Goal: Use online tool/utility: Utilize a website feature to perform a specific function

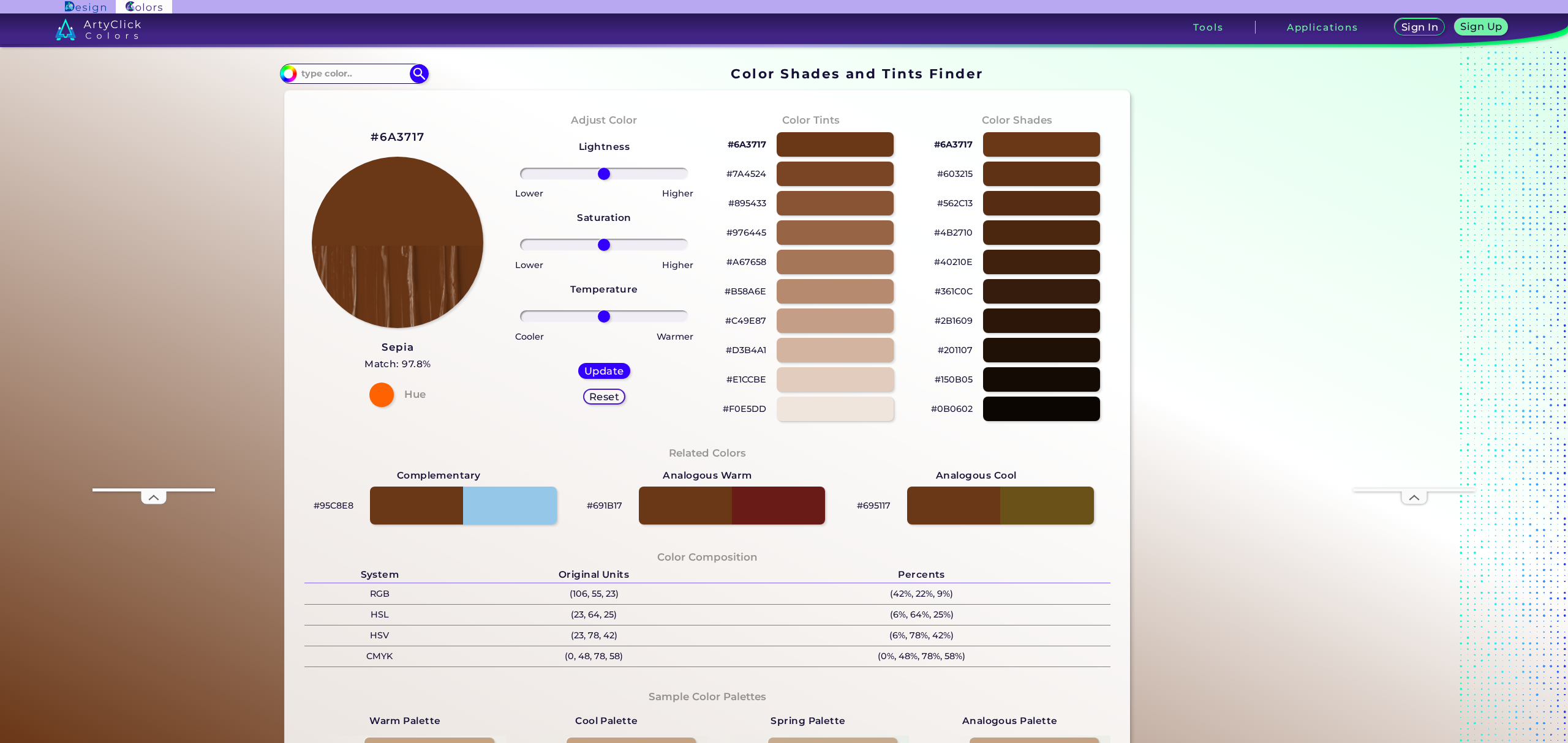
scroll to position [1, 0]
drag, startPoint x: 600, startPoint y: 172, endPoint x: 614, endPoint y: 175, distance: 14.3
type input "18"
click at [614, 175] on input "range" at bounding box center [604, 173] width 168 height 12
type input "4"
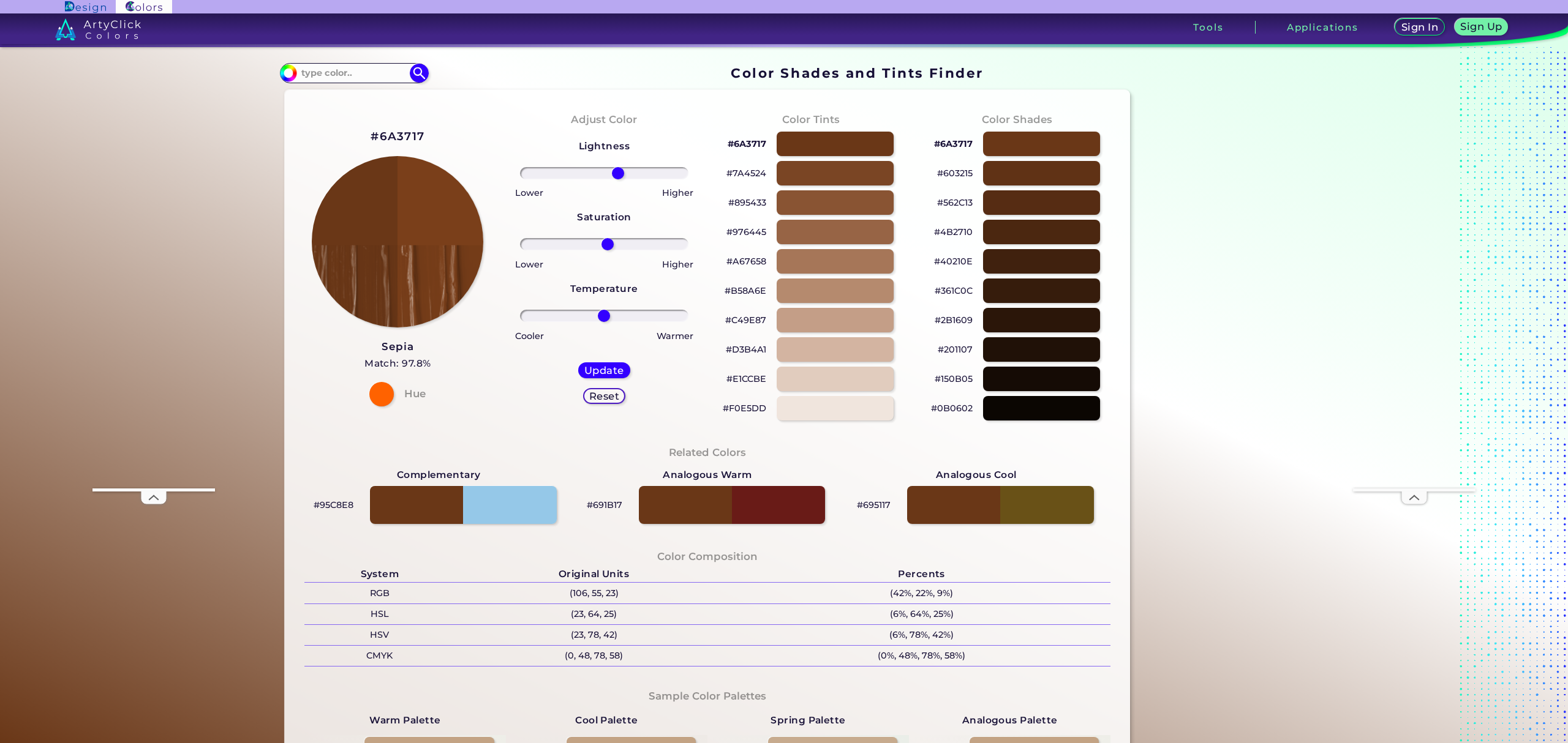
click at [604, 241] on input "range" at bounding box center [604, 244] width 168 height 12
drag, startPoint x: 595, startPoint y: 315, endPoint x: 608, endPoint y: 320, distance: 13.9
type input "9"
click at [608, 320] on input "range" at bounding box center [604, 316] width 168 height 12
click at [614, 371] on h5 "Update" at bounding box center [604, 371] width 36 height 9
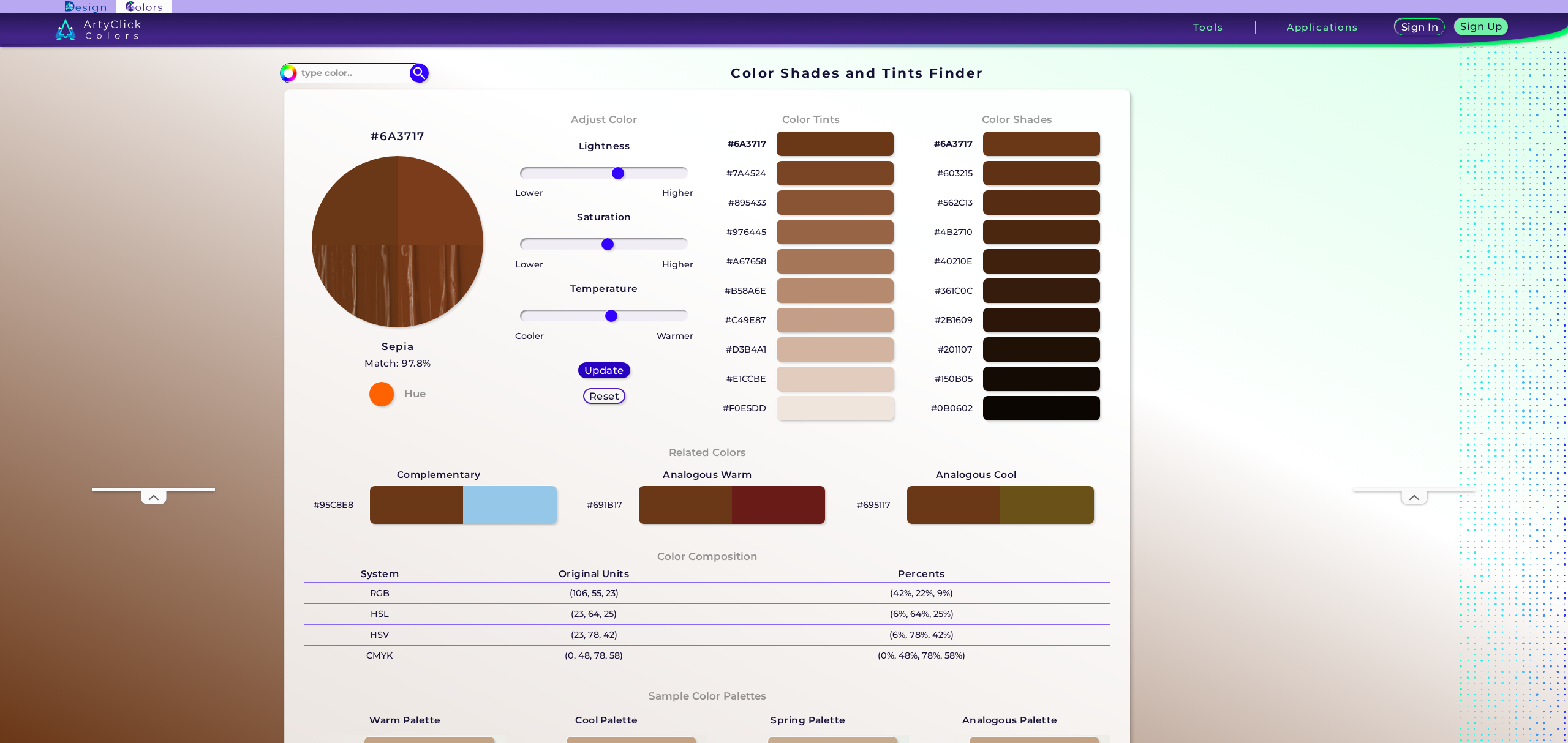
type input "#7a3c1a"
type input "0"
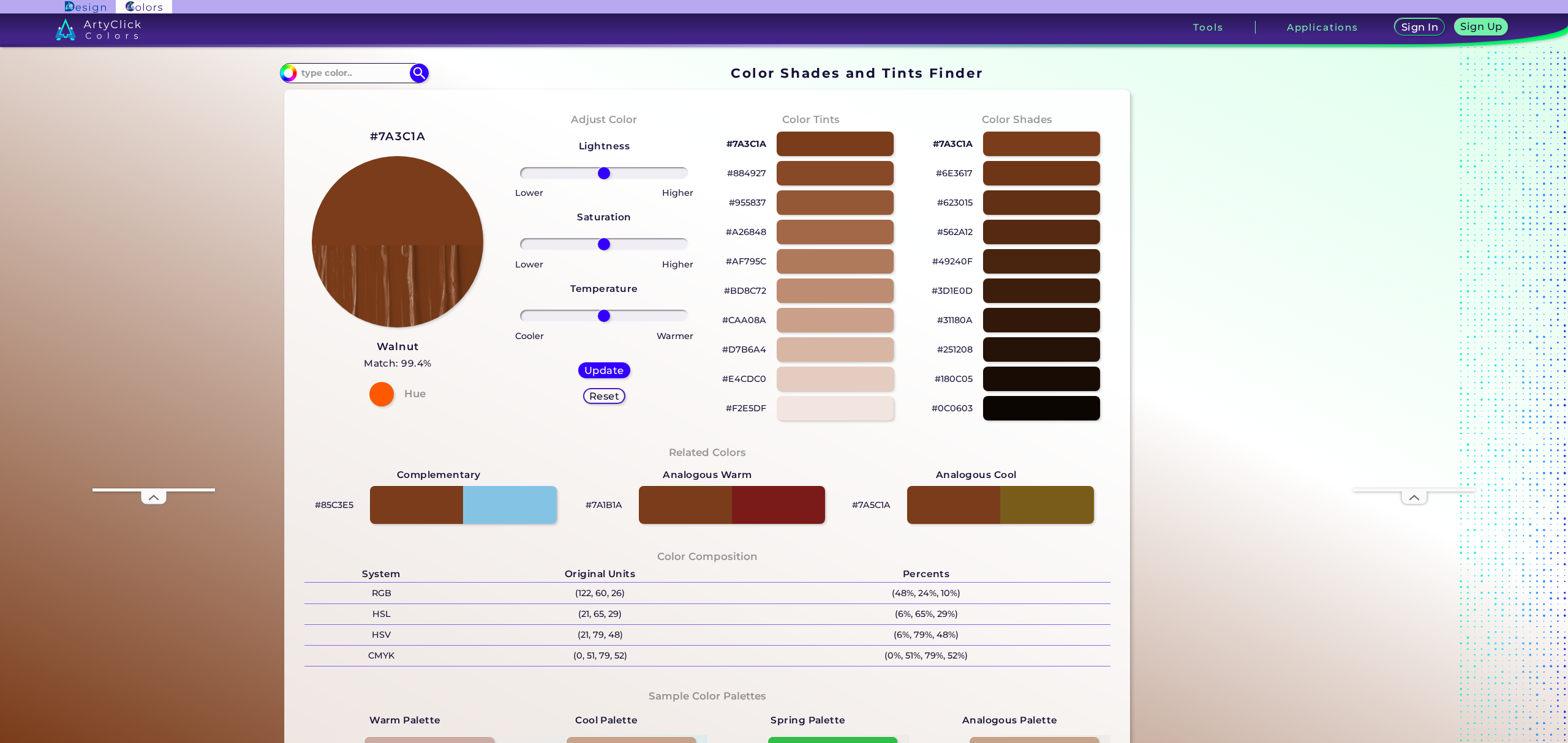
click at [399, 136] on h2 "#7A3C1A" at bounding box center [397, 136] width 56 height 16
copy h2 "#"
type input "49"
drag, startPoint x: 600, startPoint y: 241, endPoint x: 640, endPoint y: 244, distance: 40.1
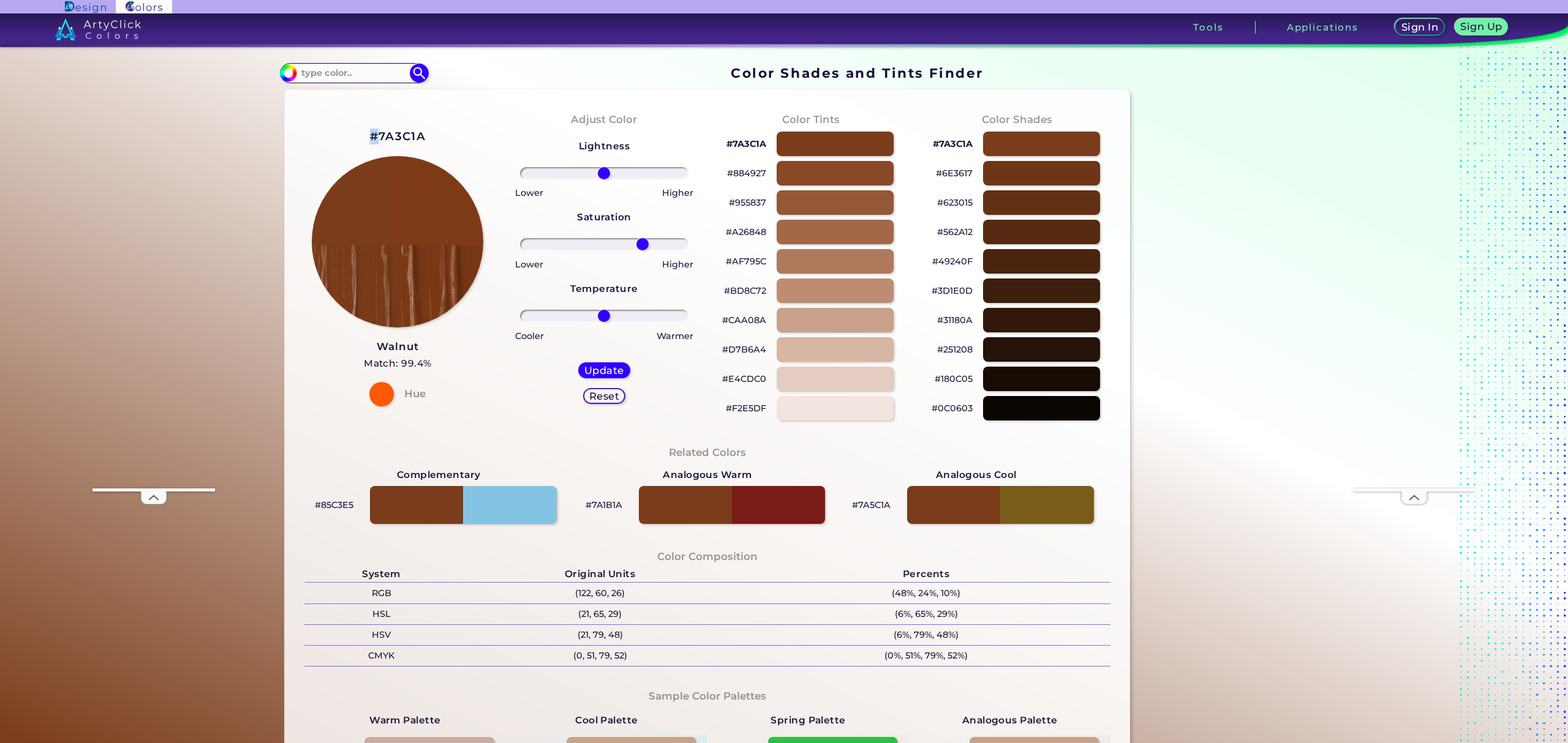
click at [640, 244] on input "range" at bounding box center [604, 244] width 168 height 12
drag, startPoint x: 600, startPoint y: 171, endPoint x: 610, endPoint y: 170, distance: 10.0
type input "12"
click at [610, 170] on input "range" at bounding box center [604, 173] width 168 height 12
click at [609, 372] on h5 "Update" at bounding box center [604, 371] width 35 height 9
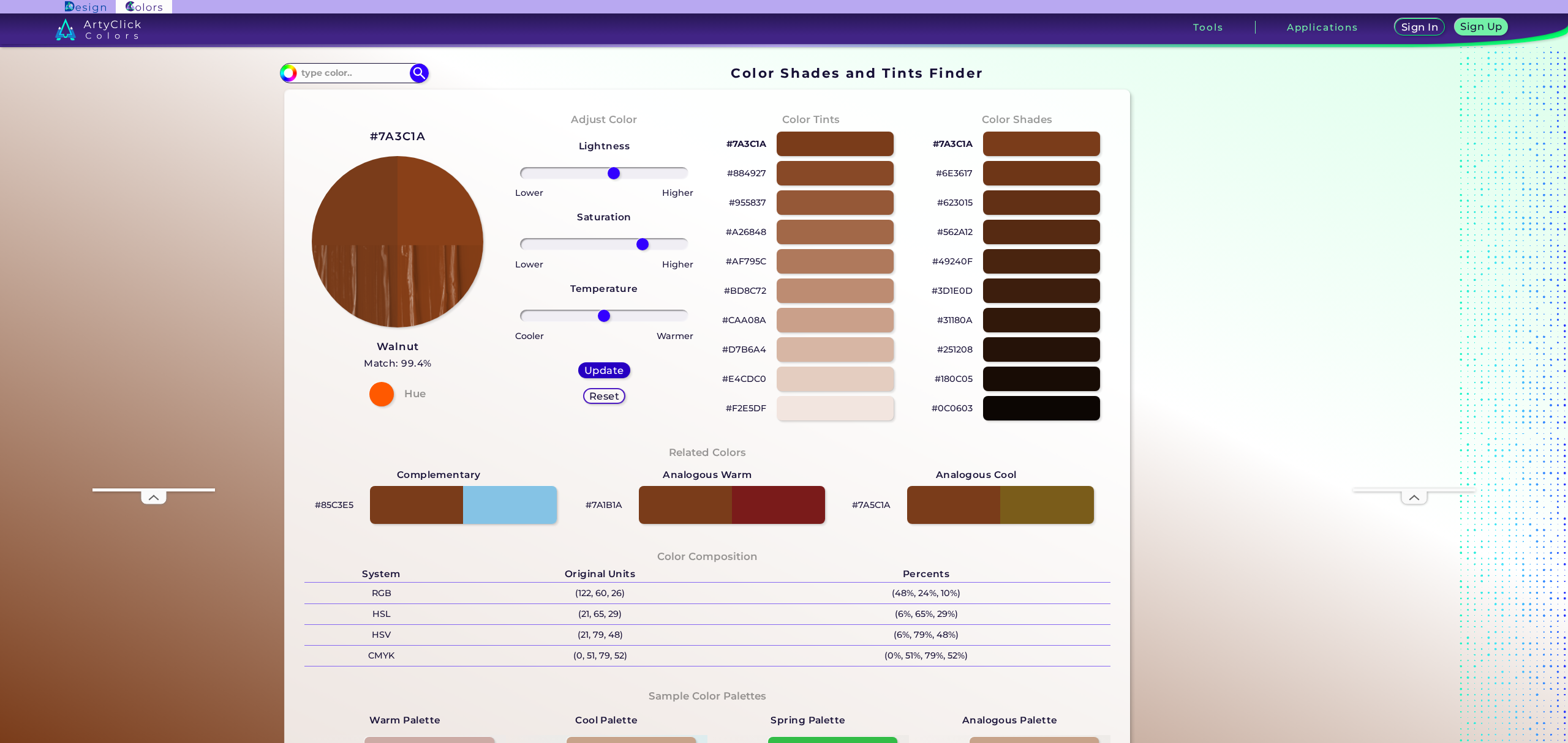
type input "#894018"
type input "0"
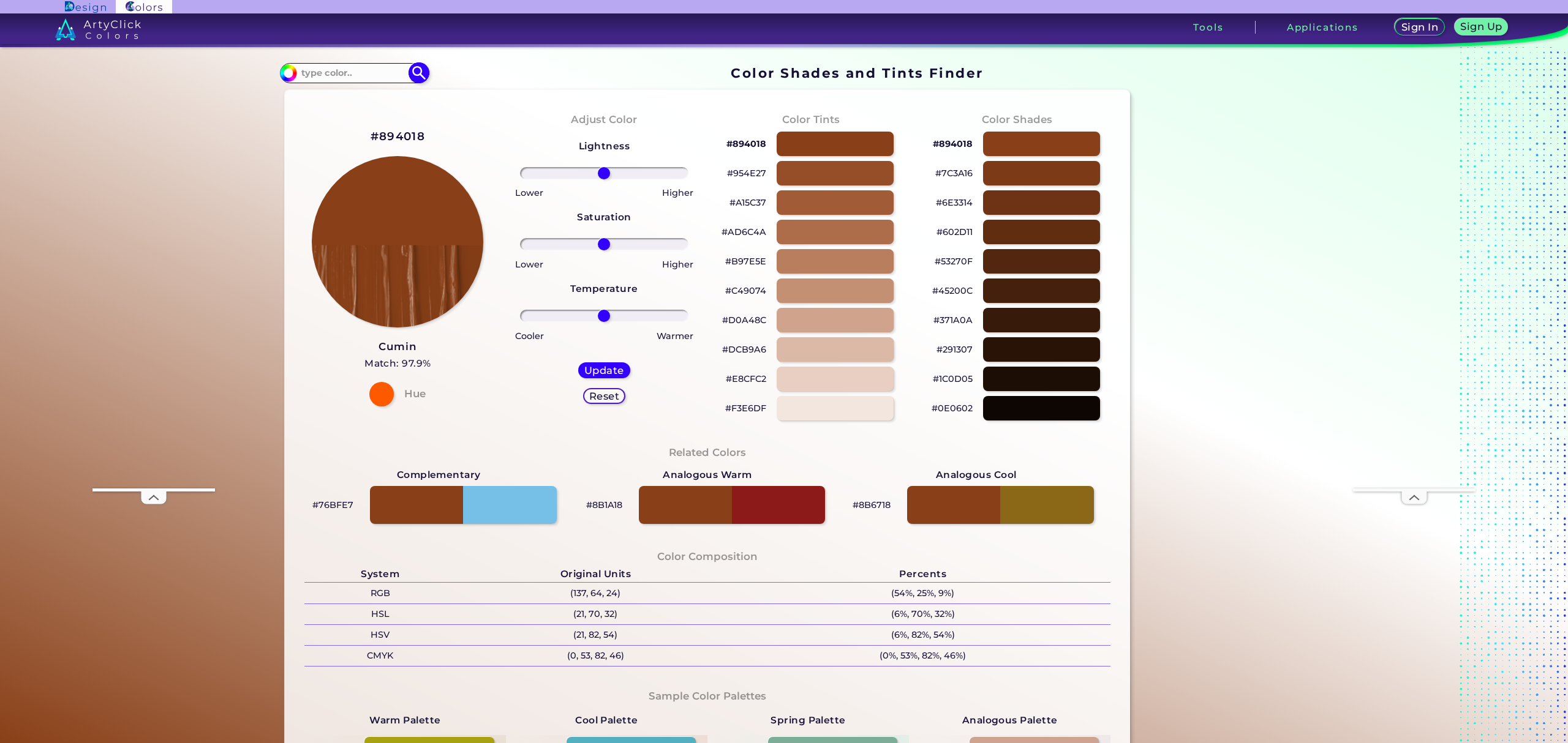
click at [366, 69] on input at bounding box center [354, 73] width 114 height 17
type input "coffee"
click at [314, 91] on p "Coffee ◉" at bounding box center [320, 94] width 41 height 22
type input "#a6814c"
type input "#A6814C"
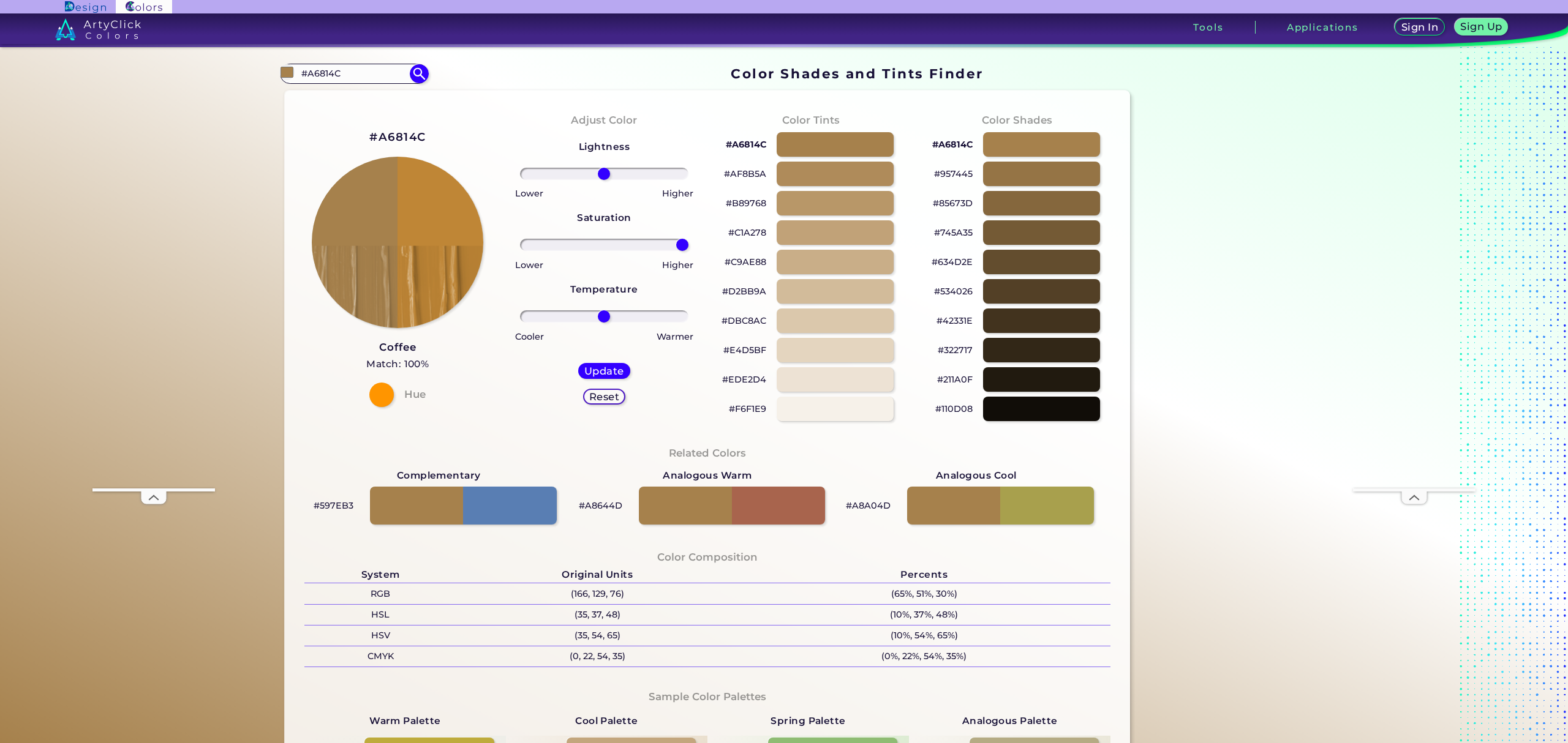
drag, startPoint x: 600, startPoint y: 246, endPoint x: 686, endPoint y: 242, distance: 86.1
type input "100"
click at [686, 242] on input "range" at bounding box center [604, 245] width 168 height 12
type input "-26"
drag, startPoint x: 603, startPoint y: 175, endPoint x: 580, endPoint y: 177, distance: 23.1
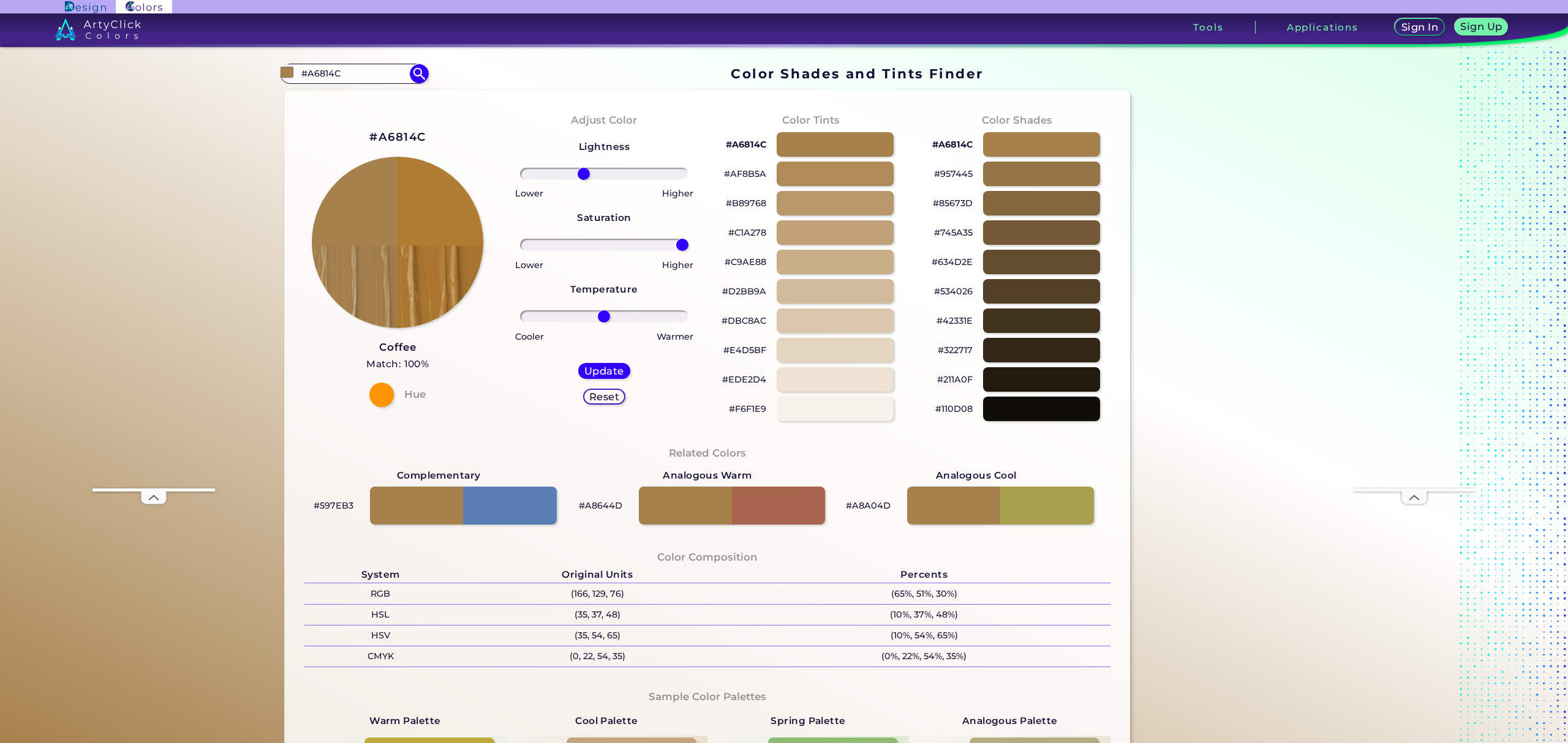
click at [580, 177] on input "range" at bounding box center [604, 174] width 168 height 12
type input "-4"
click at [598, 316] on input "range" at bounding box center [604, 316] width 168 height 12
click at [608, 370] on h5 "Update" at bounding box center [604, 372] width 35 height 9
type input "#b07d32"
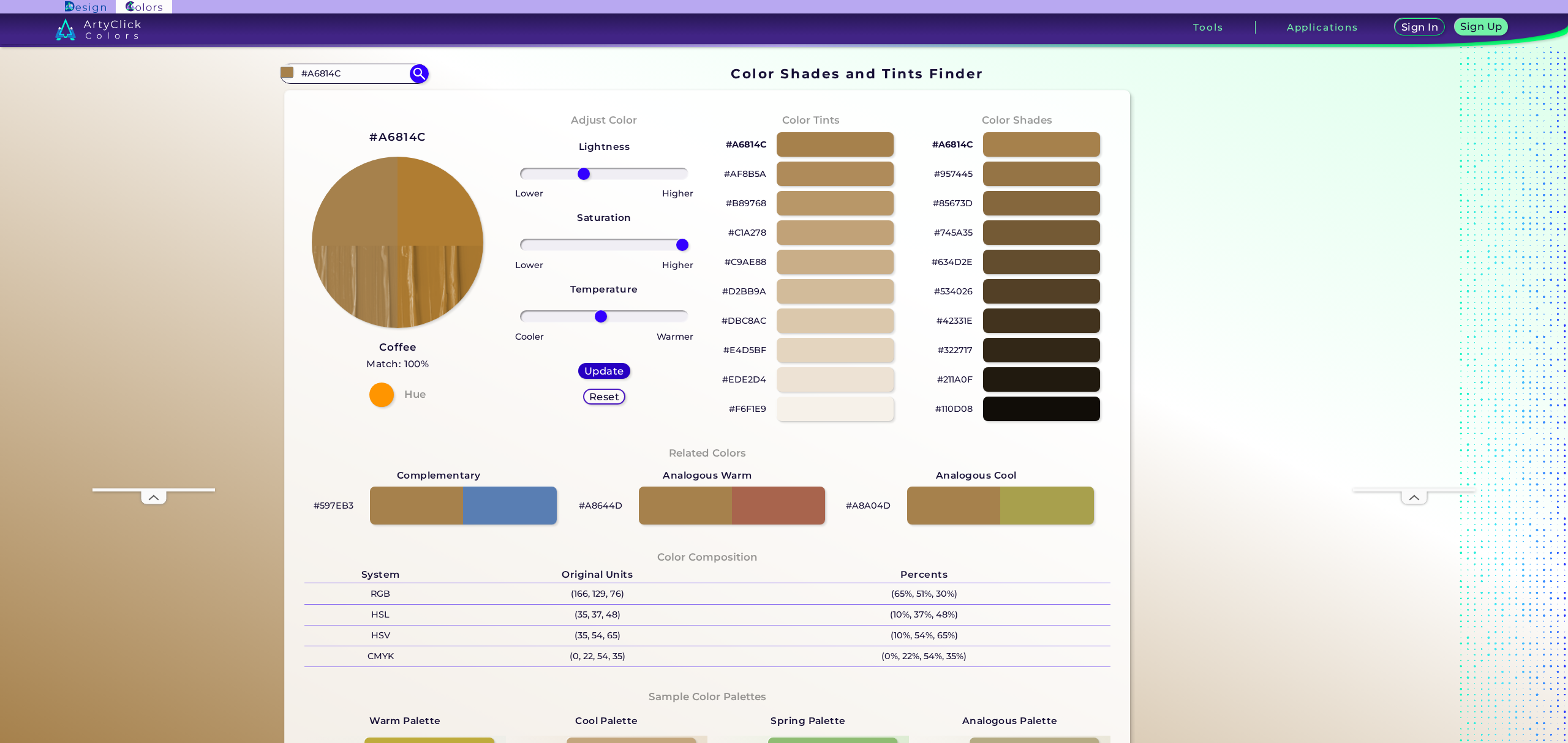
type input "0"
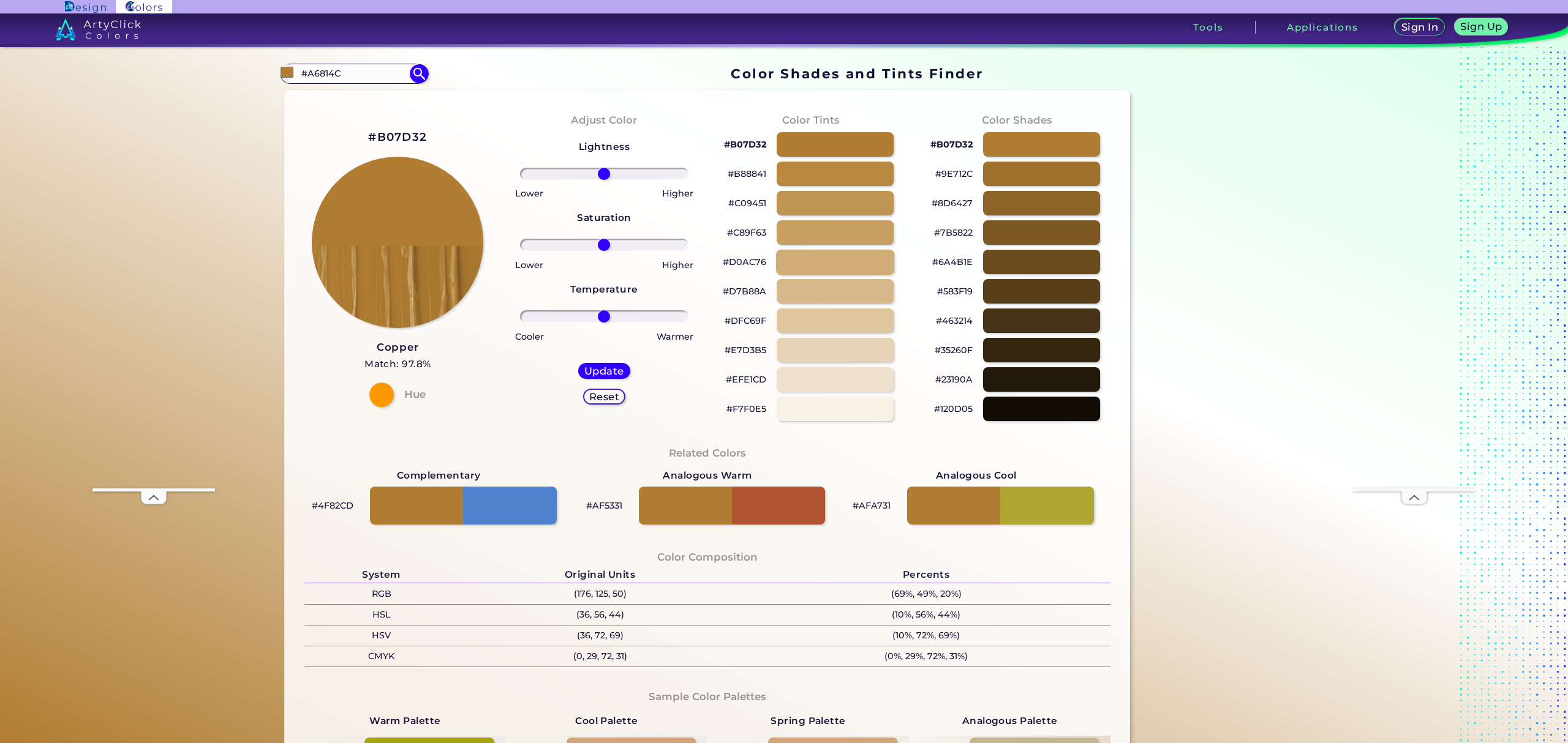
click at [860, 266] on div at bounding box center [835, 262] width 118 height 25
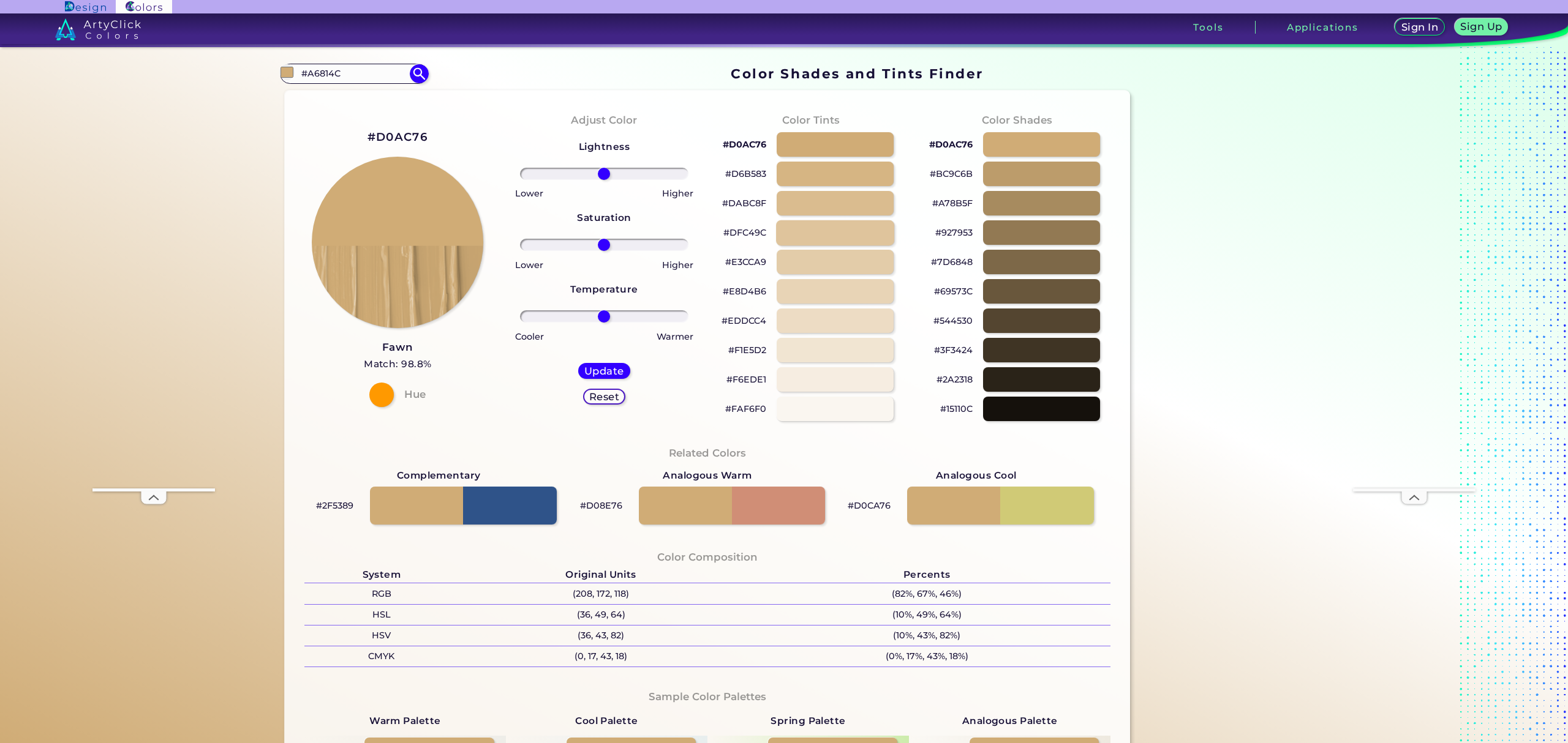
click at [868, 230] on div at bounding box center [835, 232] width 118 height 25
type input "#dfc49c"
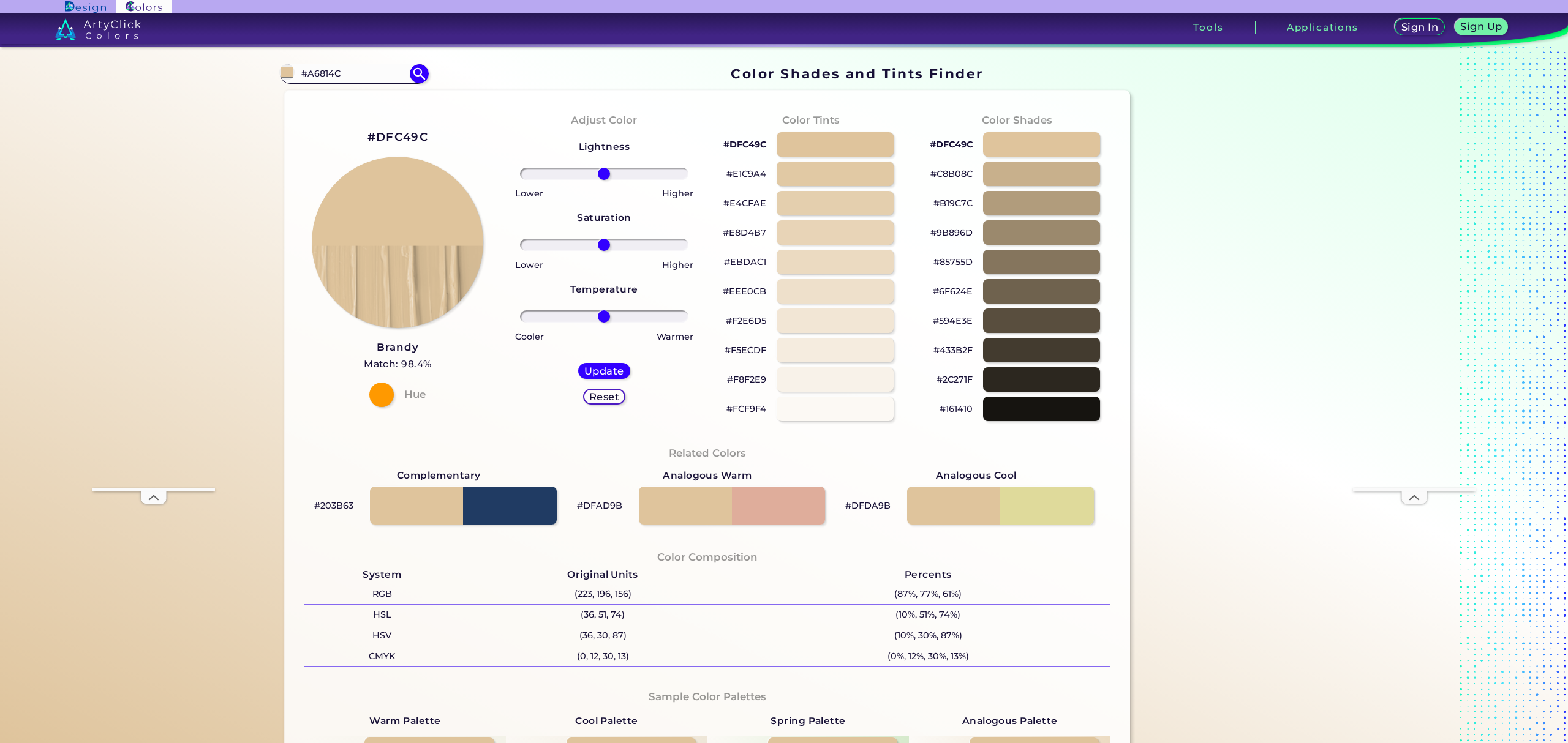
click at [44, 134] on section "Color Shades Finder #dfc49c #A6814C Coffee ◉ Coffee Bean ◉ Deep Coffee ◉ Irish …" at bounding box center [784, 395] width 1568 height 696
click at [478, 428] on div "#DFC49C [PERSON_NAME] Match: 98.4% Hue" at bounding box center [397, 267] width 206 height 333
click at [330, 75] on input "#A6814C" at bounding box center [354, 74] width 114 height 17
paste input "C59368"
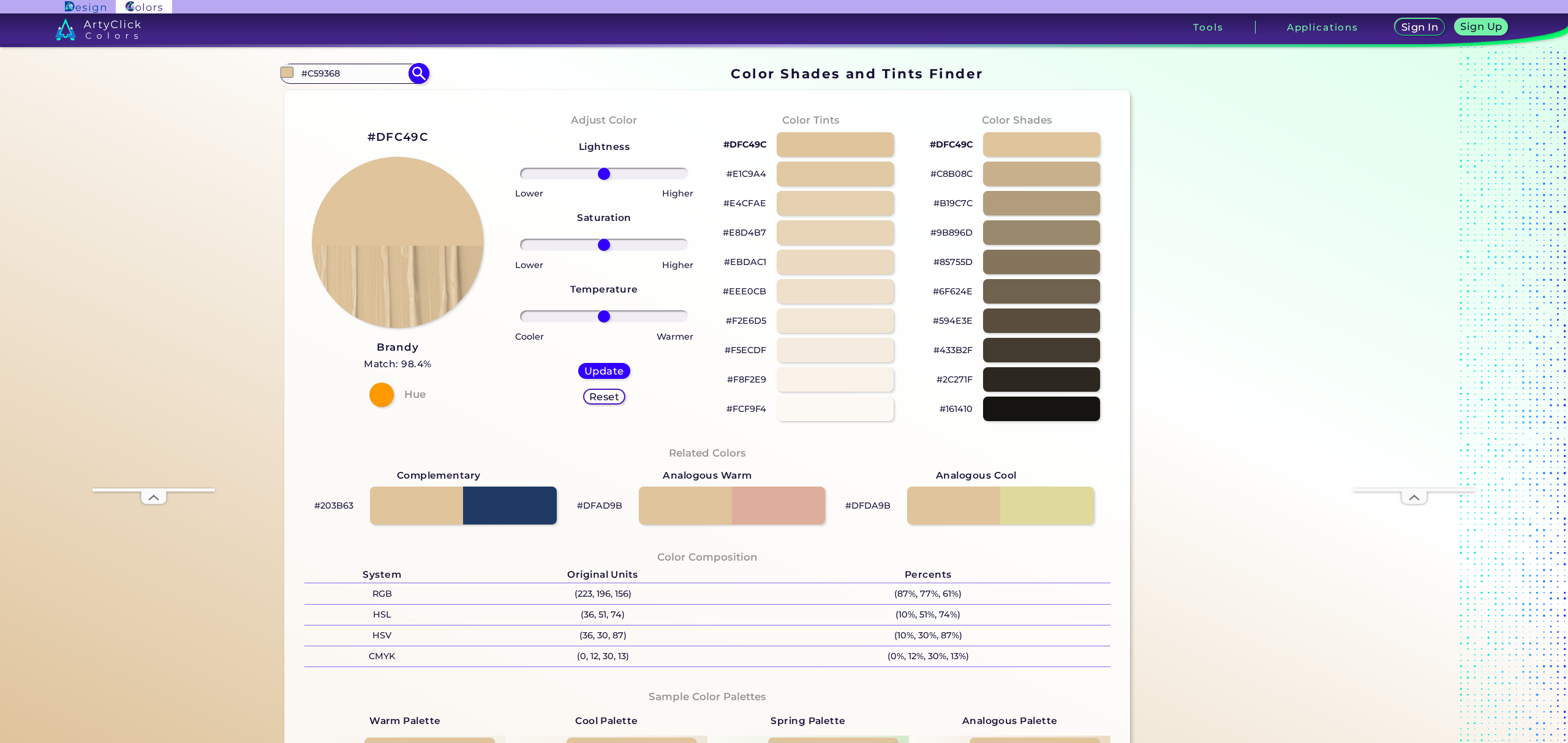
type input "#C59368"
type input "#c59368"
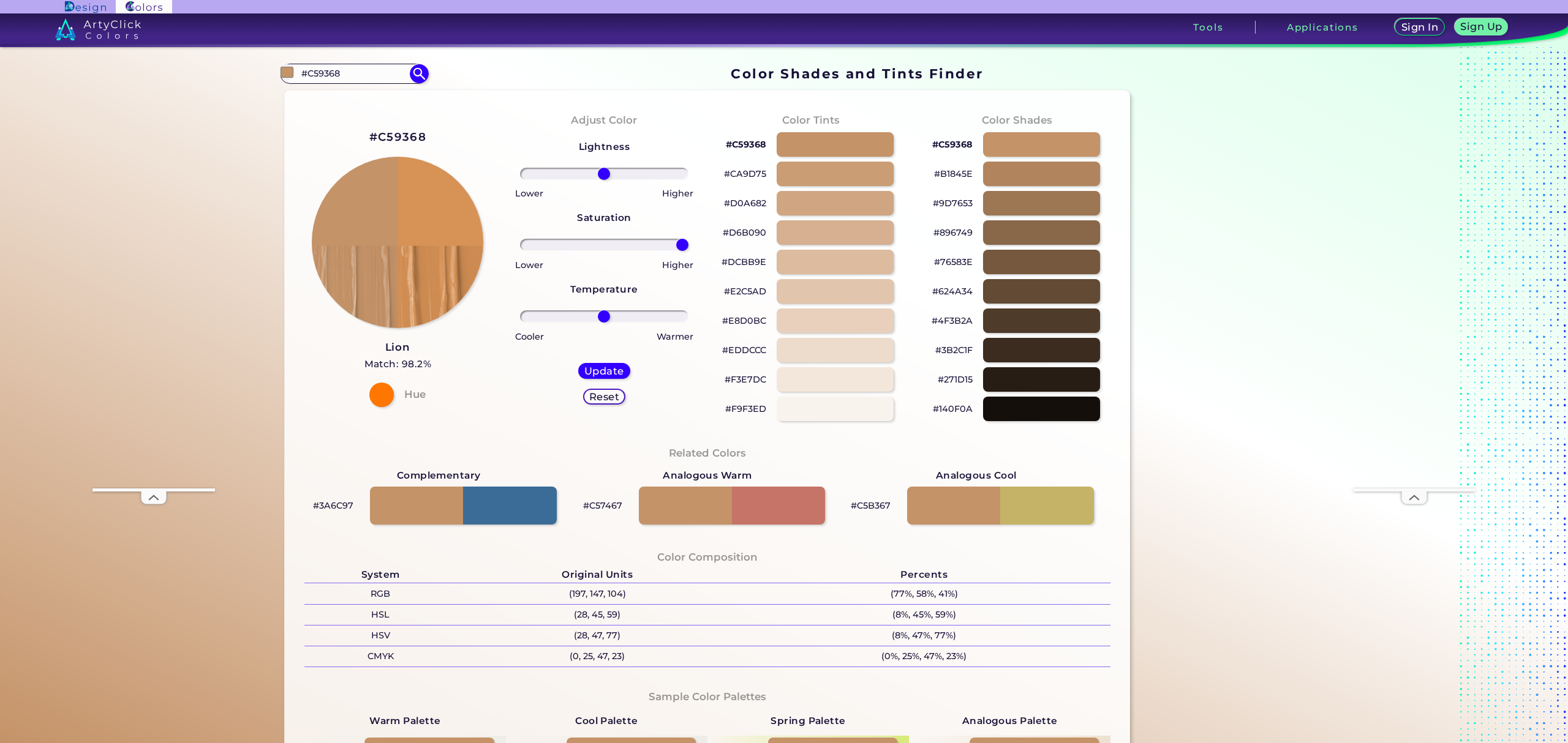
type input "100"
drag, startPoint x: 601, startPoint y: 247, endPoint x: 686, endPoint y: 249, distance: 85.0
click at [686, 249] on div at bounding box center [604, 245] width 187 height 15
type input "15"
drag, startPoint x: 603, startPoint y: 174, endPoint x: 613, endPoint y: 175, distance: 10.0
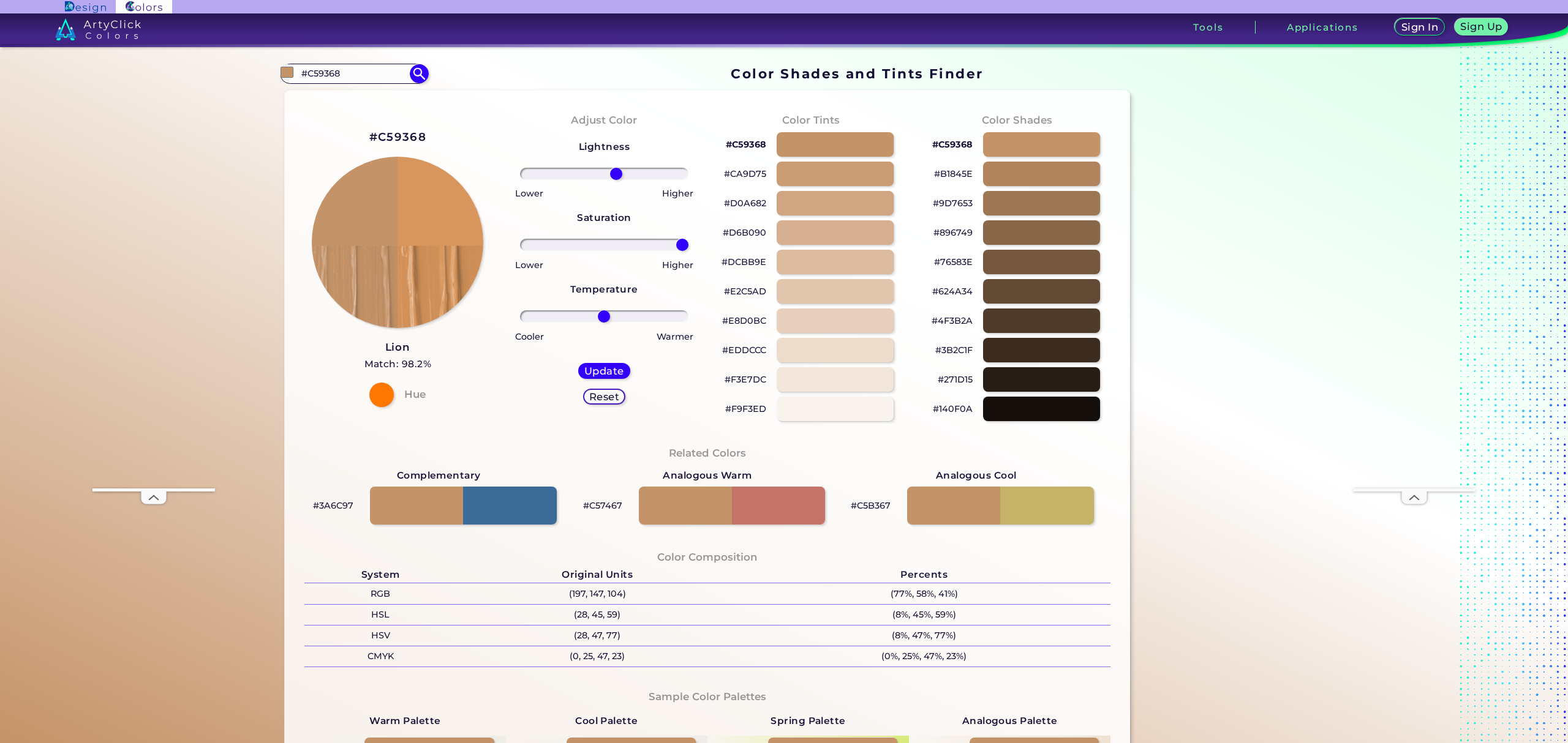
click at [613, 175] on input "range" at bounding box center [604, 174] width 168 height 12
type input "-7"
drag, startPoint x: 601, startPoint y: 316, endPoint x: 607, endPoint y: 309, distance: 9.2
click at [595, 317] on input "range" at bounding box center [604, 316] width 168 height 12
type input "-7"
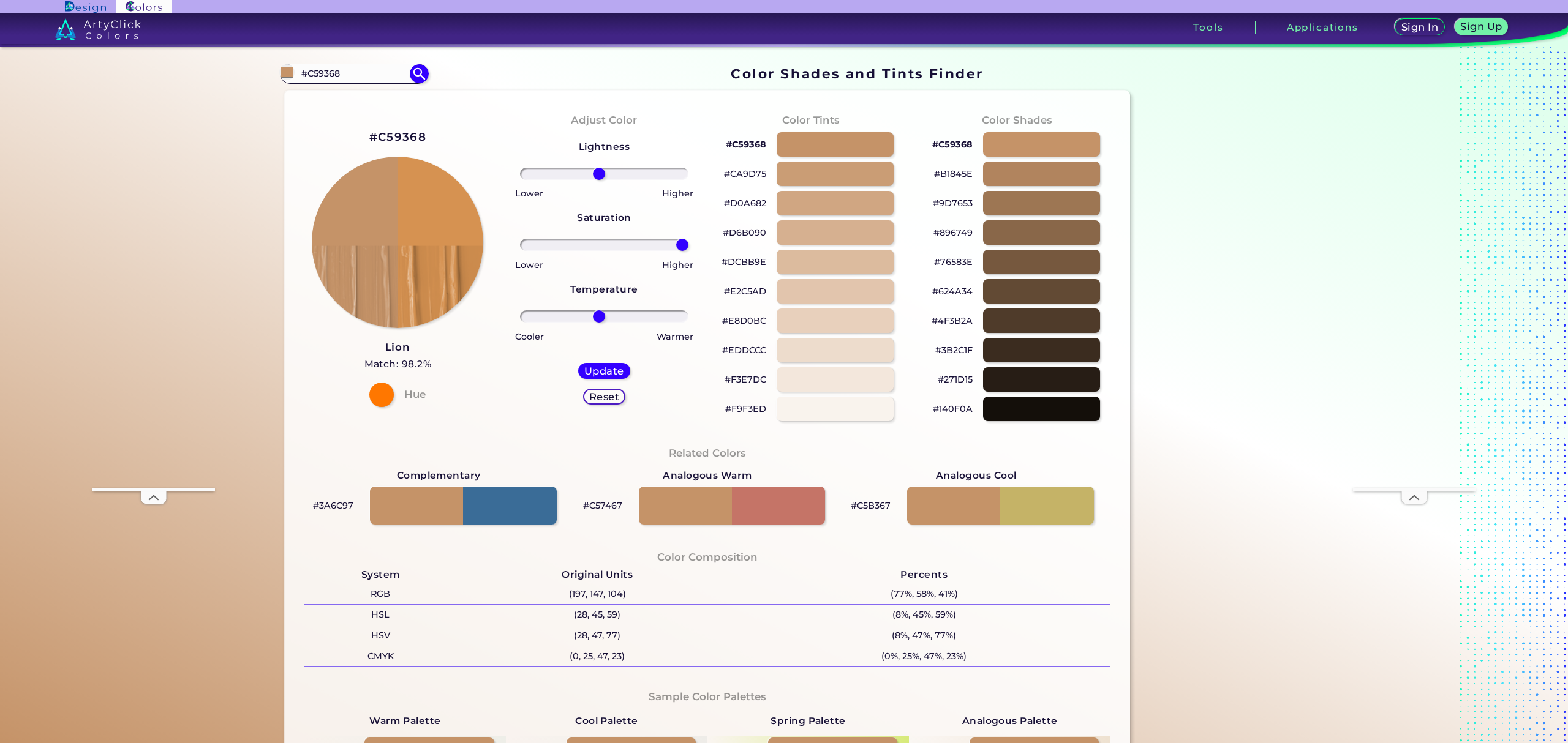
drag, startPoint x: 615, startPoint y: 174, endPoint x: 602, endPoint y: 186, distance: 17.7
click at [595, 184] on div "Lightness Saturation Temperature Lower Higher Lower Higher Cooler Warmer Update…" at bounding box center [604, 276] width 187 height 294
drag, startPoint x: 676, startPoint y: 247, endPoint x: 707, endPoint y: 247, distance: 31.0
click at [689, 247] on input "range" at bounding box center [604, 245] width 168 height 12
drag, startPoint x: 680, startPoint y: 243, endPoint x: 645, endPoint y: 252, distance: 36.1
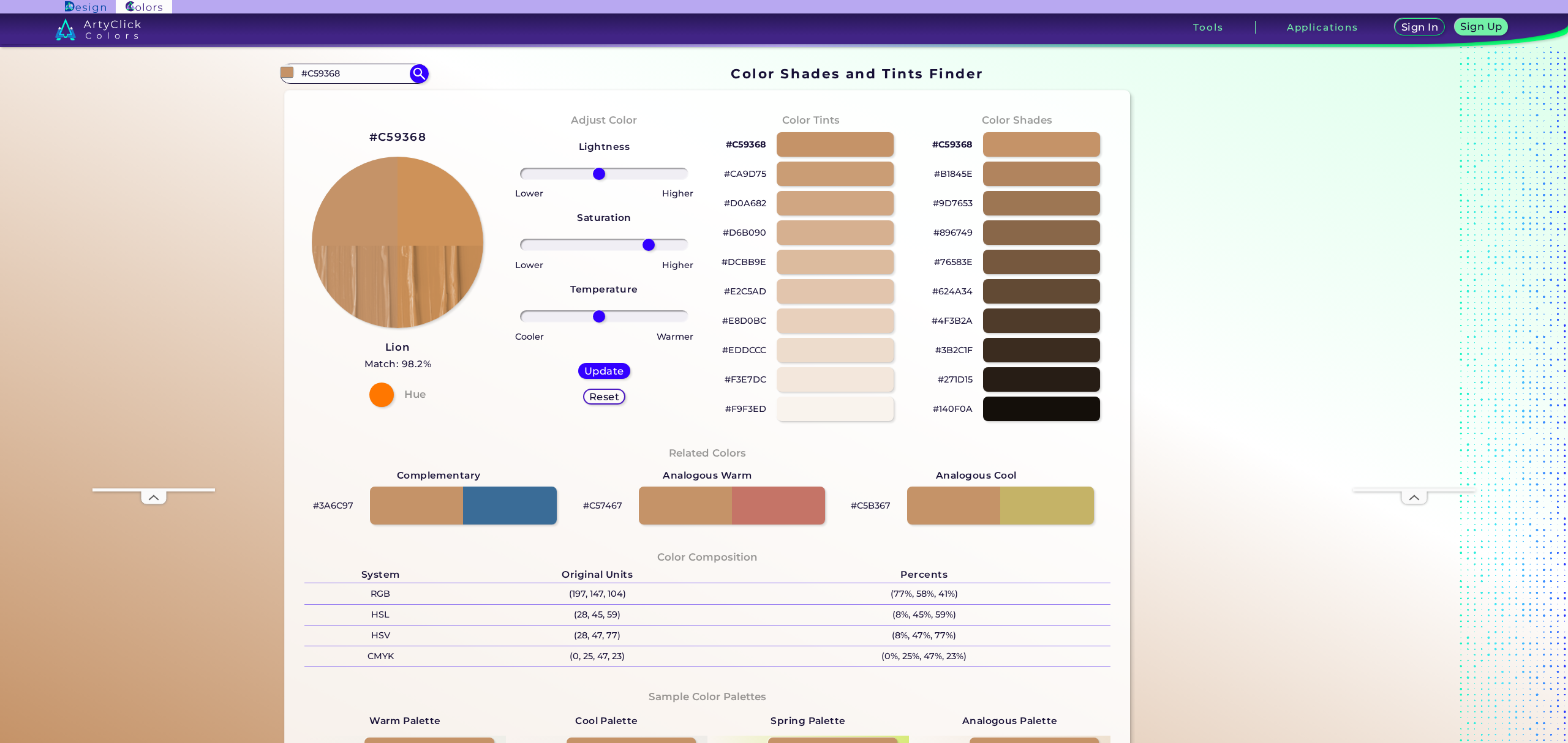
click at [645, 251] on input "range" at bounding box center [604, 245] width 168 height 12
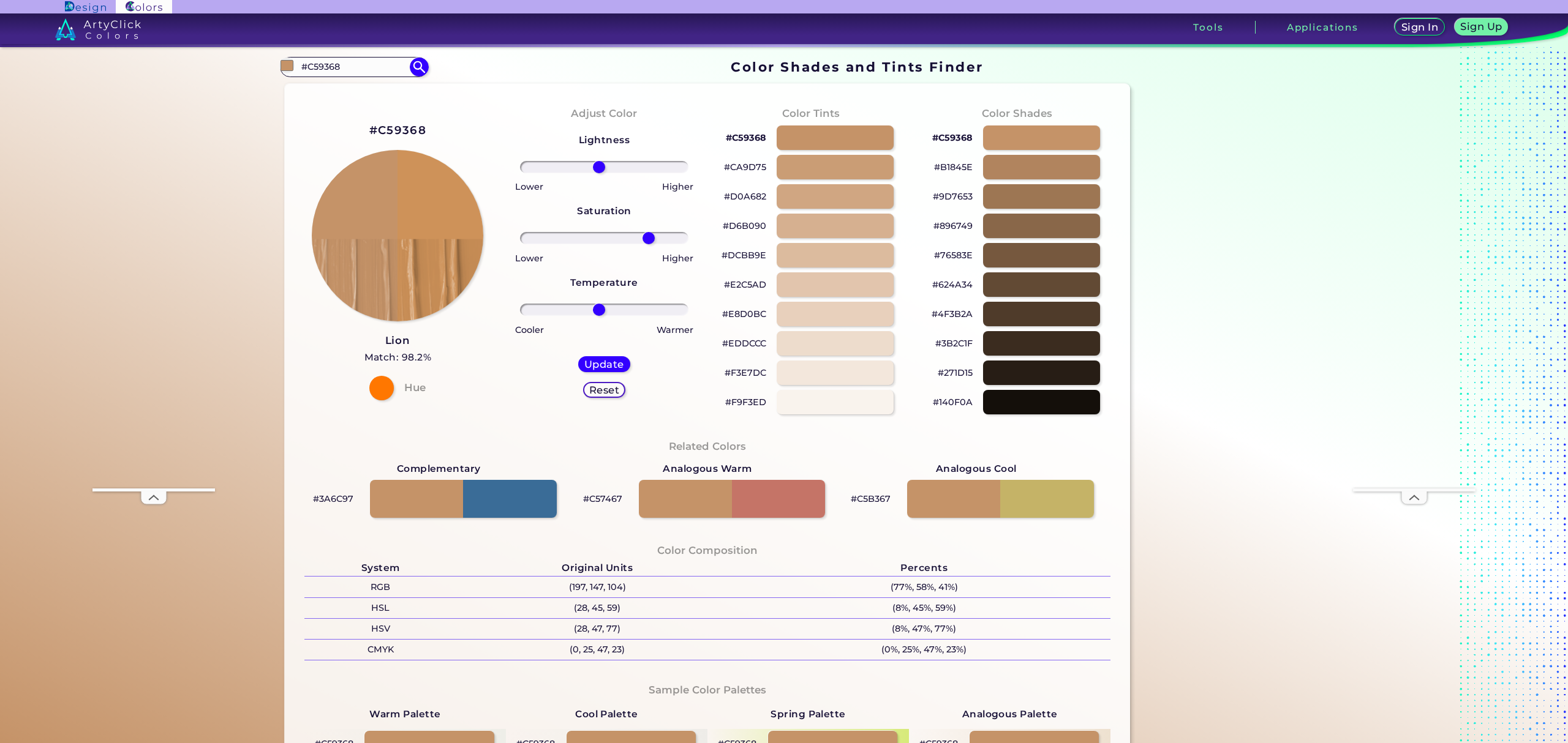
scroll to position [8, 0]
drag, startPoint x: 644, startPoint y: 237, endPoint x: 651, endPoint y: 239, distance: 7.3
type input "64"
click at [651, 237] on input "range" at bounding box center [604, 237] width 168 height 12
click at [614, 361] on h5 "Update" at bounding box center [604, 363] width 35 height 9
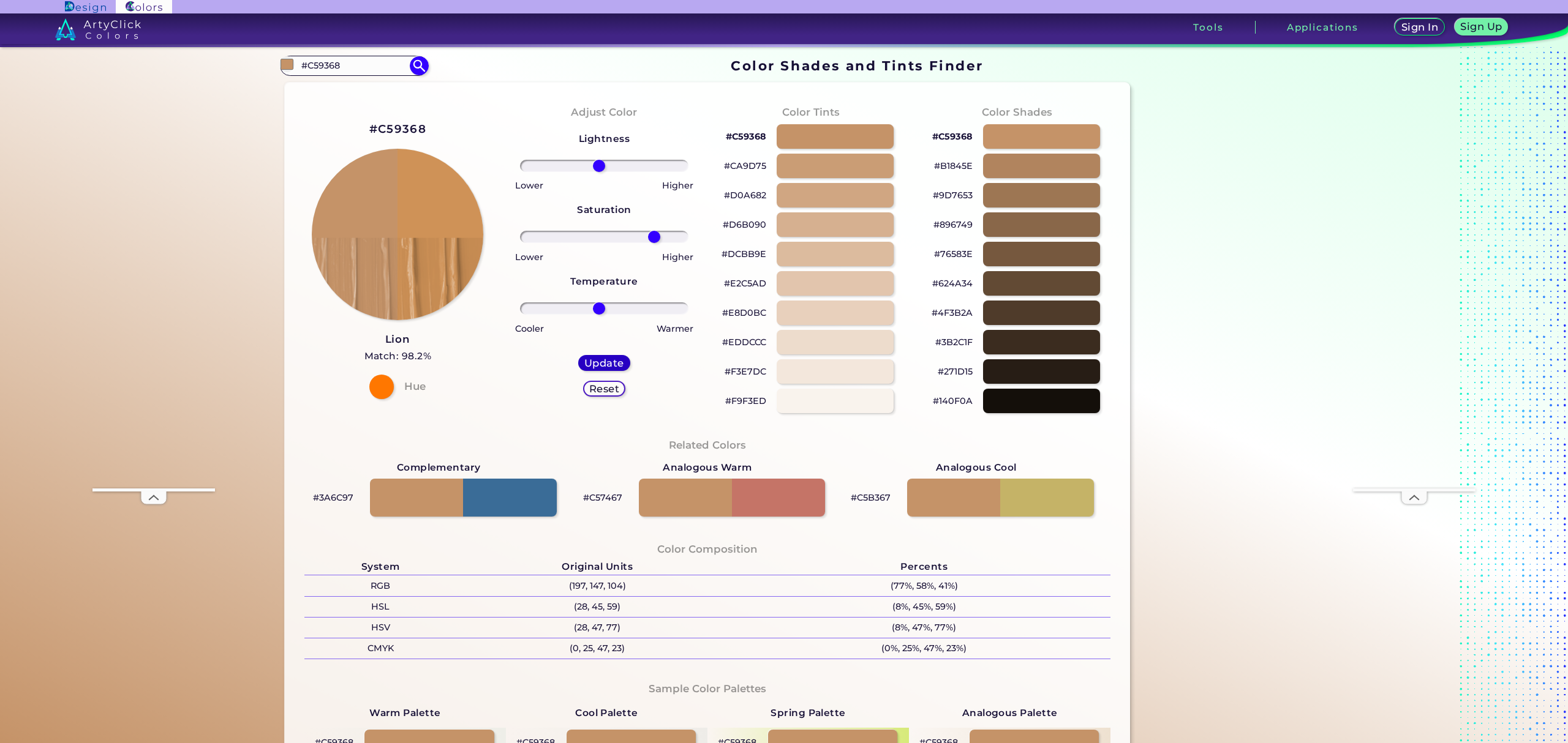
type input "#cf9257"
type input "0"
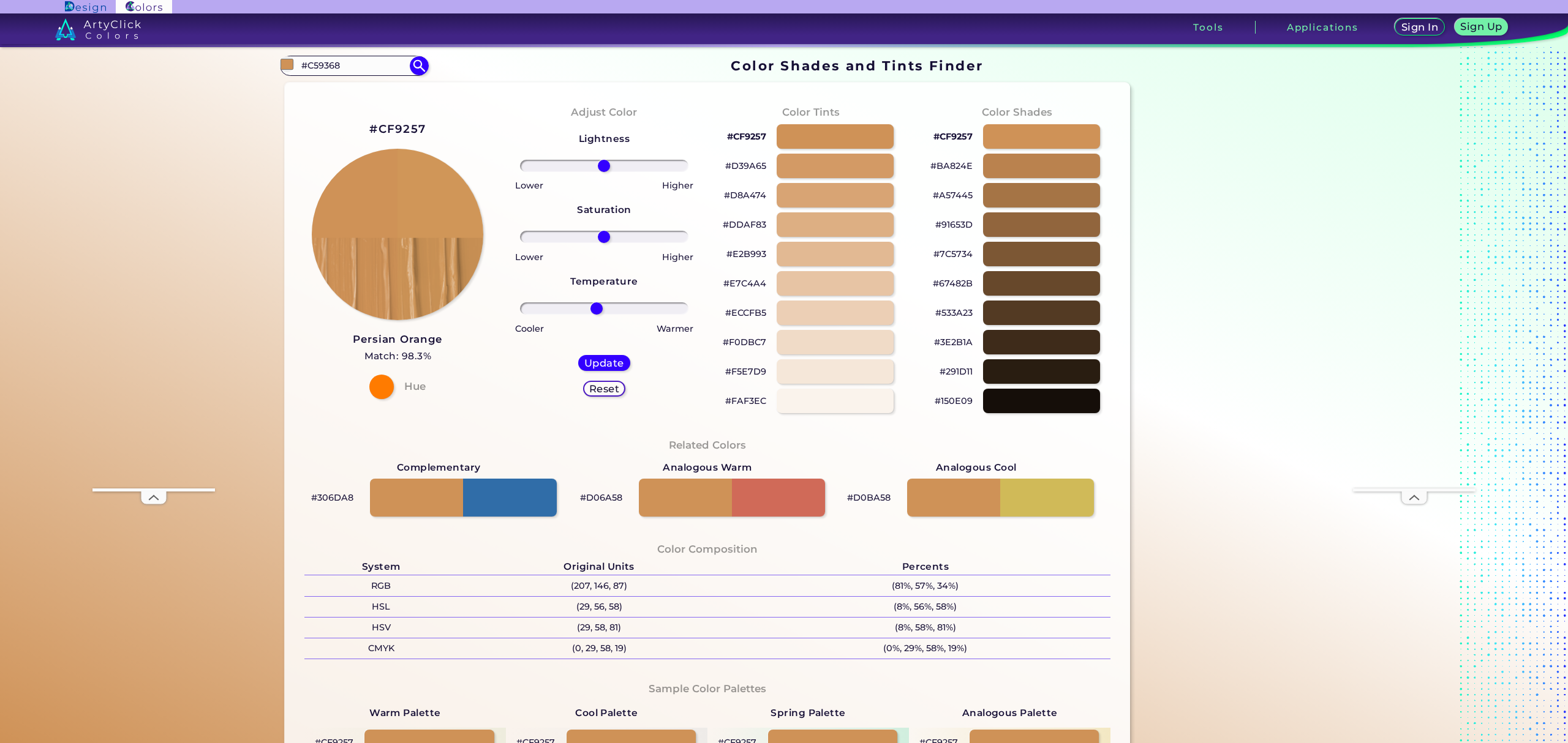
drag, startPoint x: 600, startPoint y: 308, endPoint x: 593, endPoint y: 309, distance: 7.1
type input "-10"
click at [593, 309] on input "range" at bounding box center [604, 309] width 168 height 12
click at [412, 127] on h2 "#CF9257" at bounding box center [397, 129] width 57 height 16
click at [359, 64] on input "#C59368" at bounding box center [354, 66] width 114 height 17
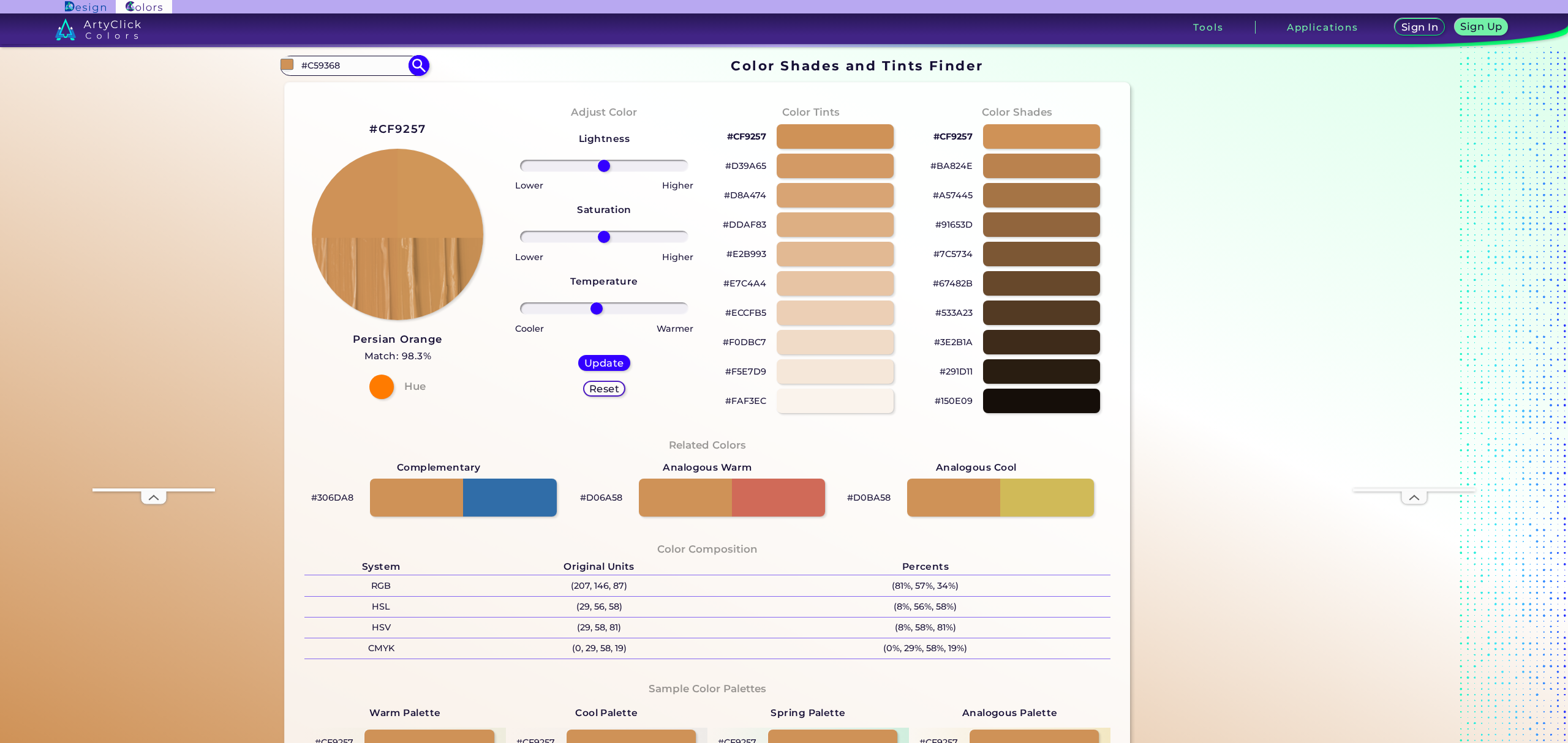
click at [359, 64] on input "#C59368" at bounding box center [354, 66] width 114 height 17
paste input "#6b4c35"
type input "##6b4c35"
click at [501, 84] on div "#CF9257 Persian Orange Match: 98.3% Hue Adjust Color Lightness Saturation Tempe…" at bounding box center [707, 506] width 845 height 847
click at [602, 361] on h5 "Update" at bounding box center [604, 363] width 35 height 9
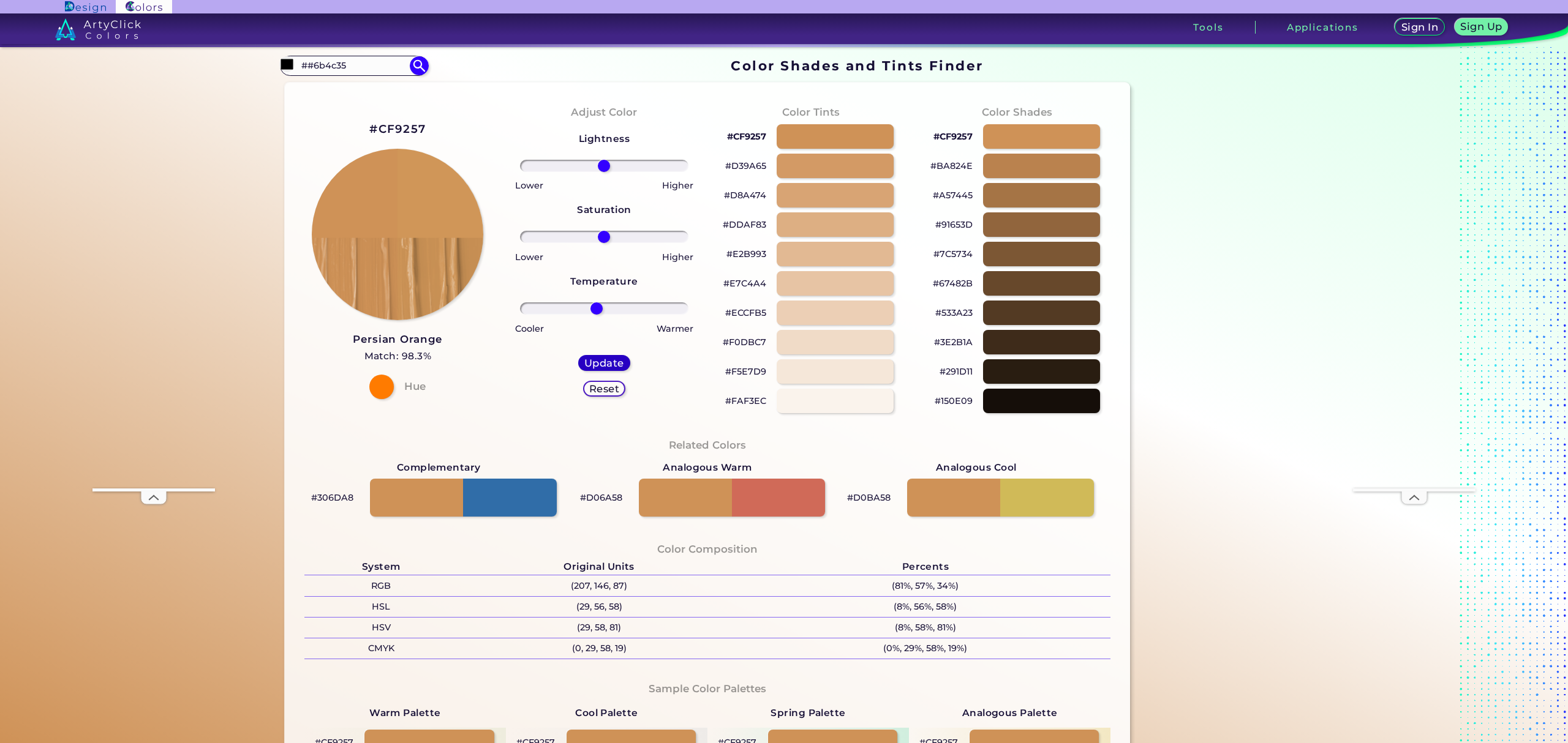
type input "#d09658"
type input "0"
click at [335, 68] on input "##6b4c35" at bounding box center [354, 66] width 114 height 17
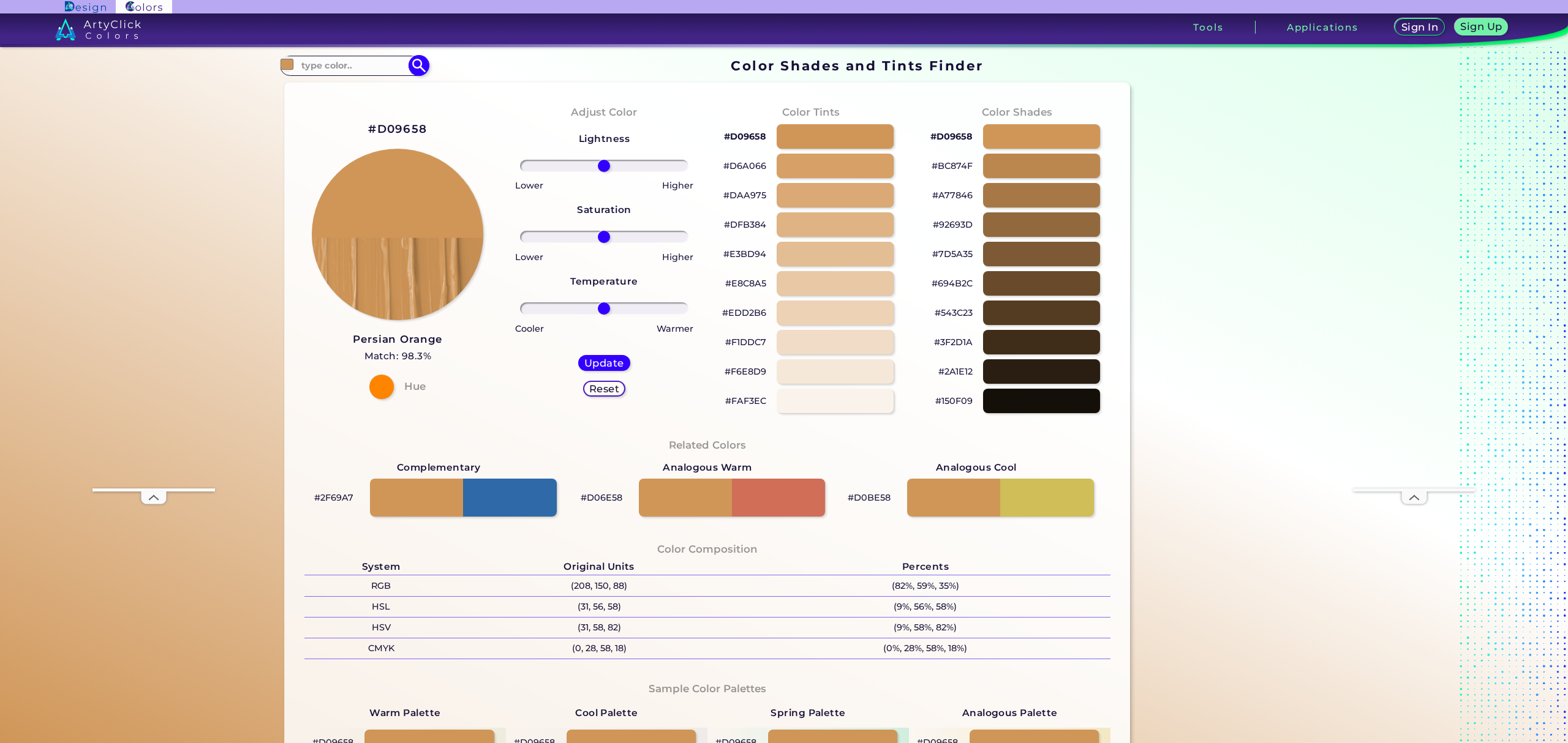
paste input "#6b4c35"
type input "#6b4c35"
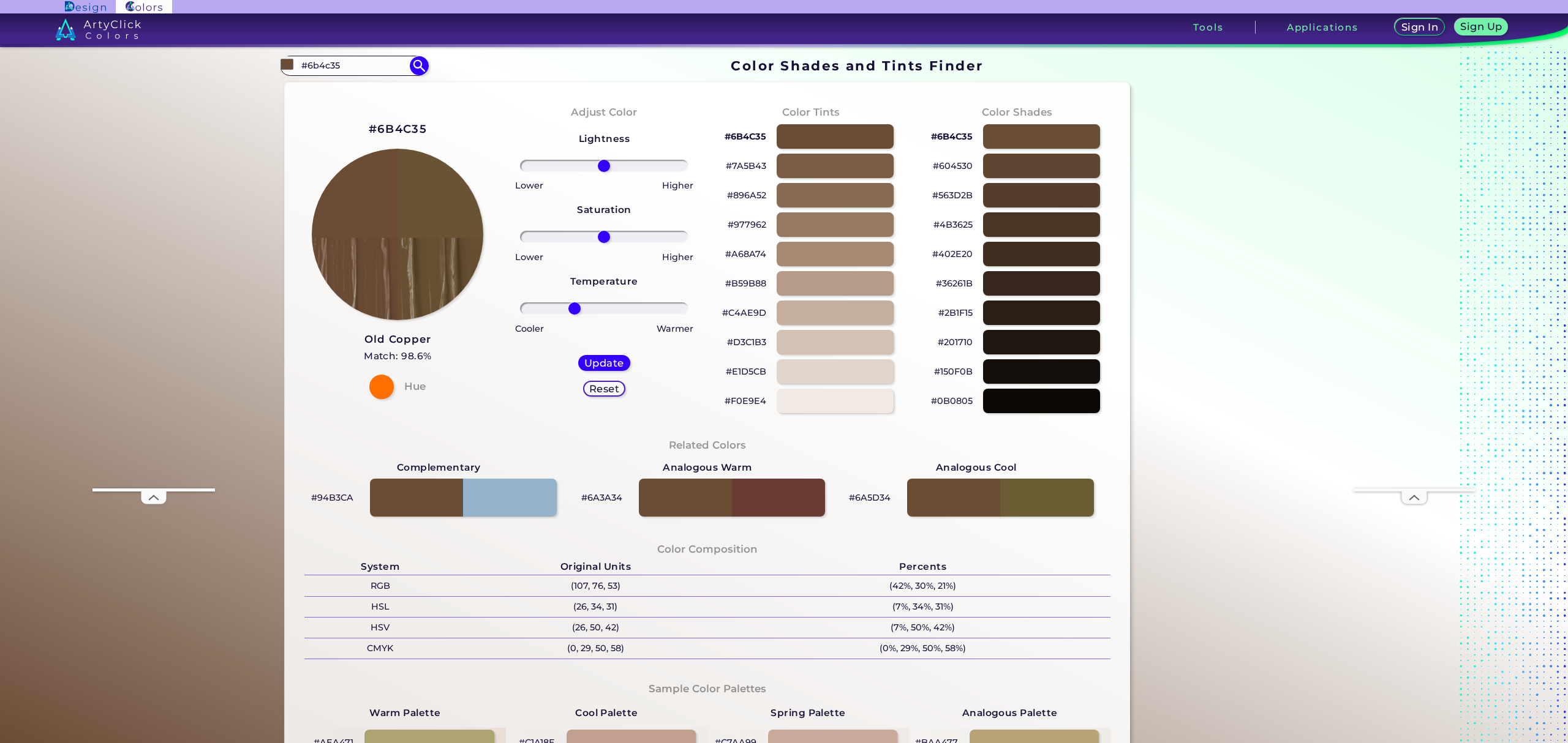
drag, startPoint x: 605, startPoint y: 310, endPoint x: 572, endPoint y: 310, distance: 33.0
click at [571, 310] on input "range" at bounding box center [604, 309] width 168 height 12
click at [617, 387] on div "Reset" at bounding box center [604, 389] width 38 height 14
type input "0"
type input "30"
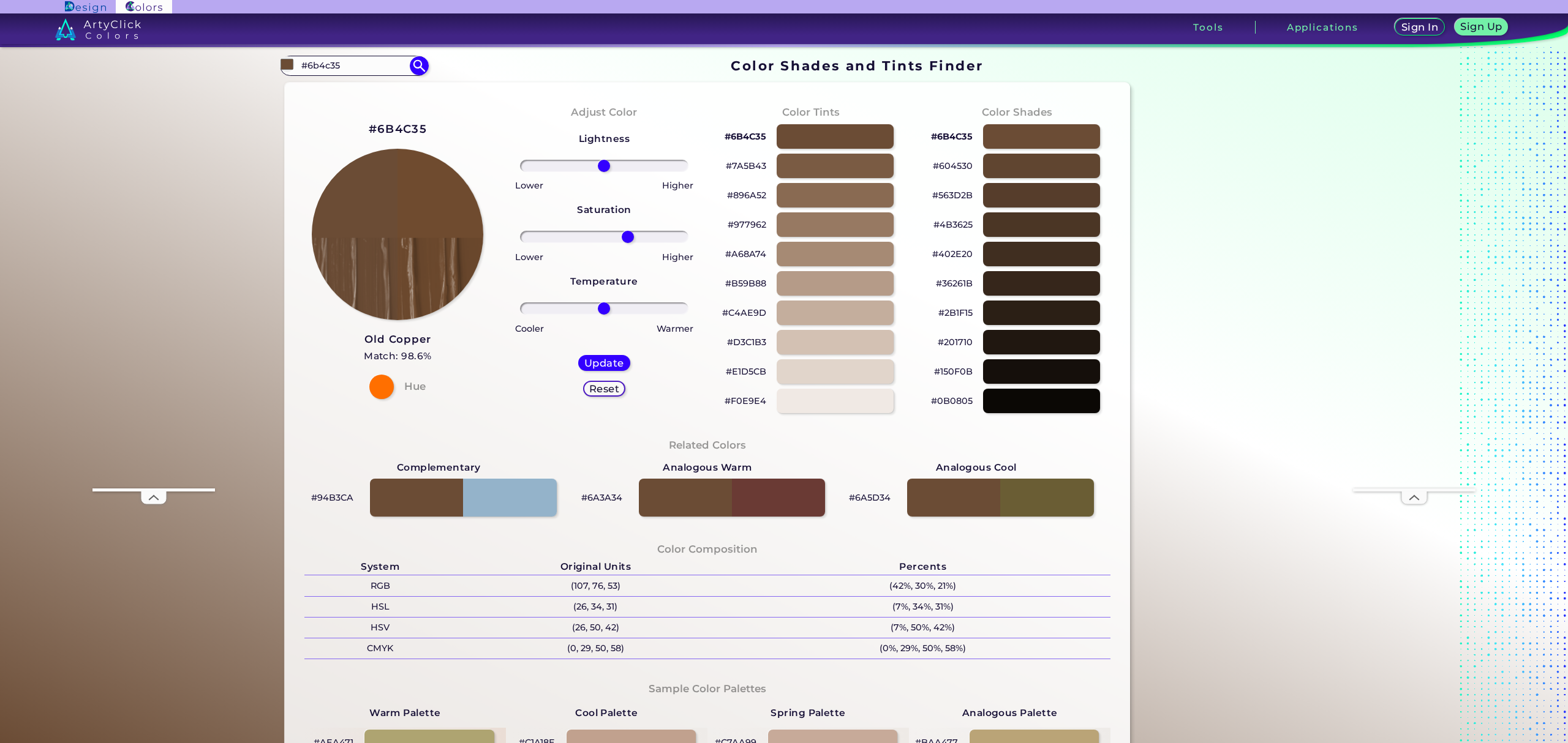
drag, startPoint x: 601, startPoint y: 237, endPoint x: 624, endPoint y: 235, distance: 23.1
click at [624, 235] on input "range" at bounding box center [604, 237] width 168 height 12
drag, startPoint x: 598, startPoint y: 165, endPoint x: 611, endPoint y: 165, distance: 13.0
type input "13"
click at [611, 165] on input "range" at bounding box center [604, 166] width 168 height 12
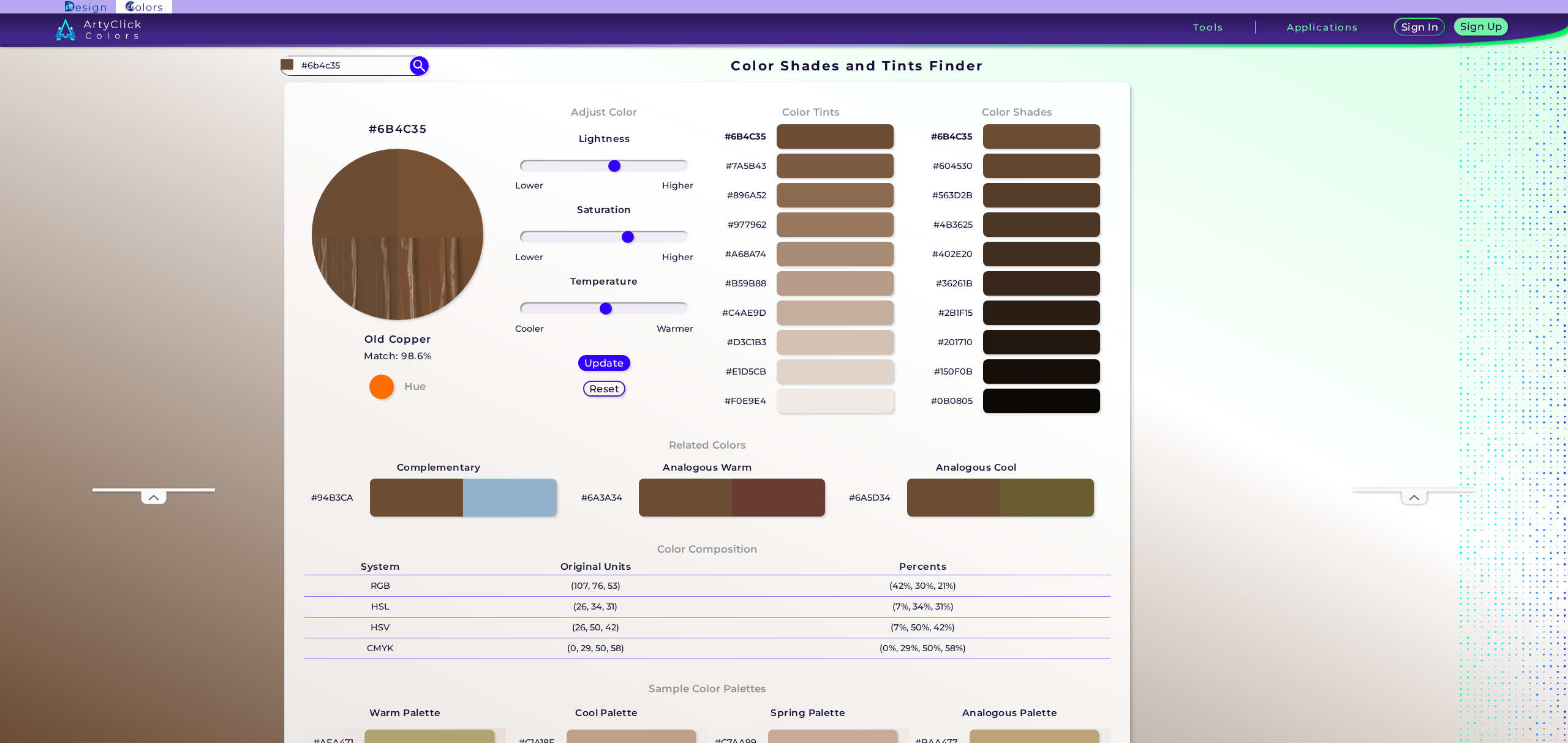
type input "2"
drag, startPoint x: 602, startPoint y: 307, endPoint x: 615, endPoint y: 287, distance: 23.9
click at [602, 306] on input "range" at bounding box center [604, 309] width 168 height 12
type input "100"
drag, startPoint x: 631, startPoint y: 168, endPoint x: 721, endPoint y: 174, distance: 90.2
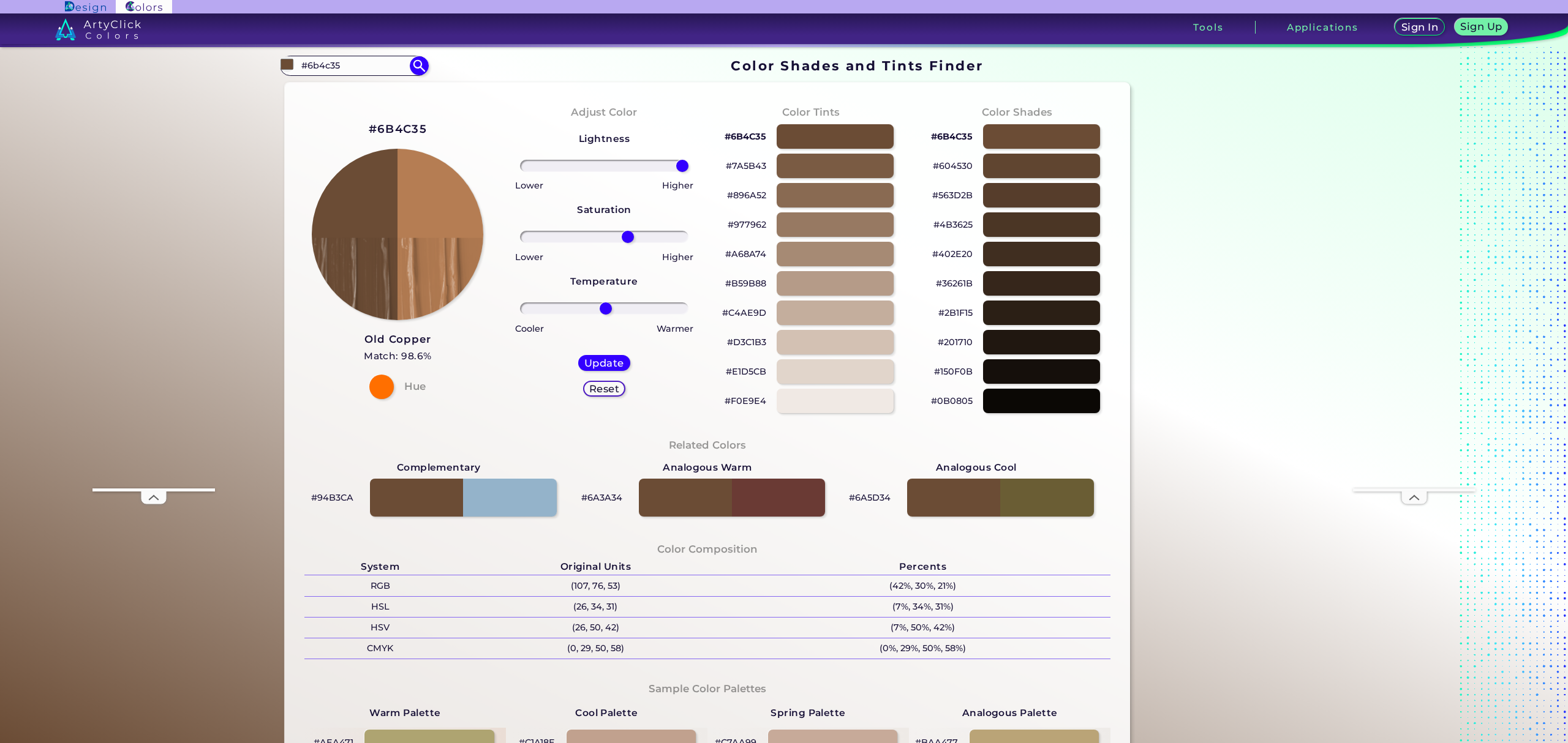
click at [721, 170] on div "#6B4C35 Old Copper Match: 98.6% Hue Adjust Color Lightness Saturation Temperatu…" at bounding box center [707, 506] width 845 height 847
drag, startPoint x: 626, startPoint y: 238, endPoint x: 599, endPoint y: 269, distance: 41.1
type input "-10"
click at [593, 242] on input "range" at bounding box center [604, 237] width 168 height 12
drag, startPoint x: 602, startPoint y: 310, endPoint x: 588, endPoint y: 316, distance: 15.2
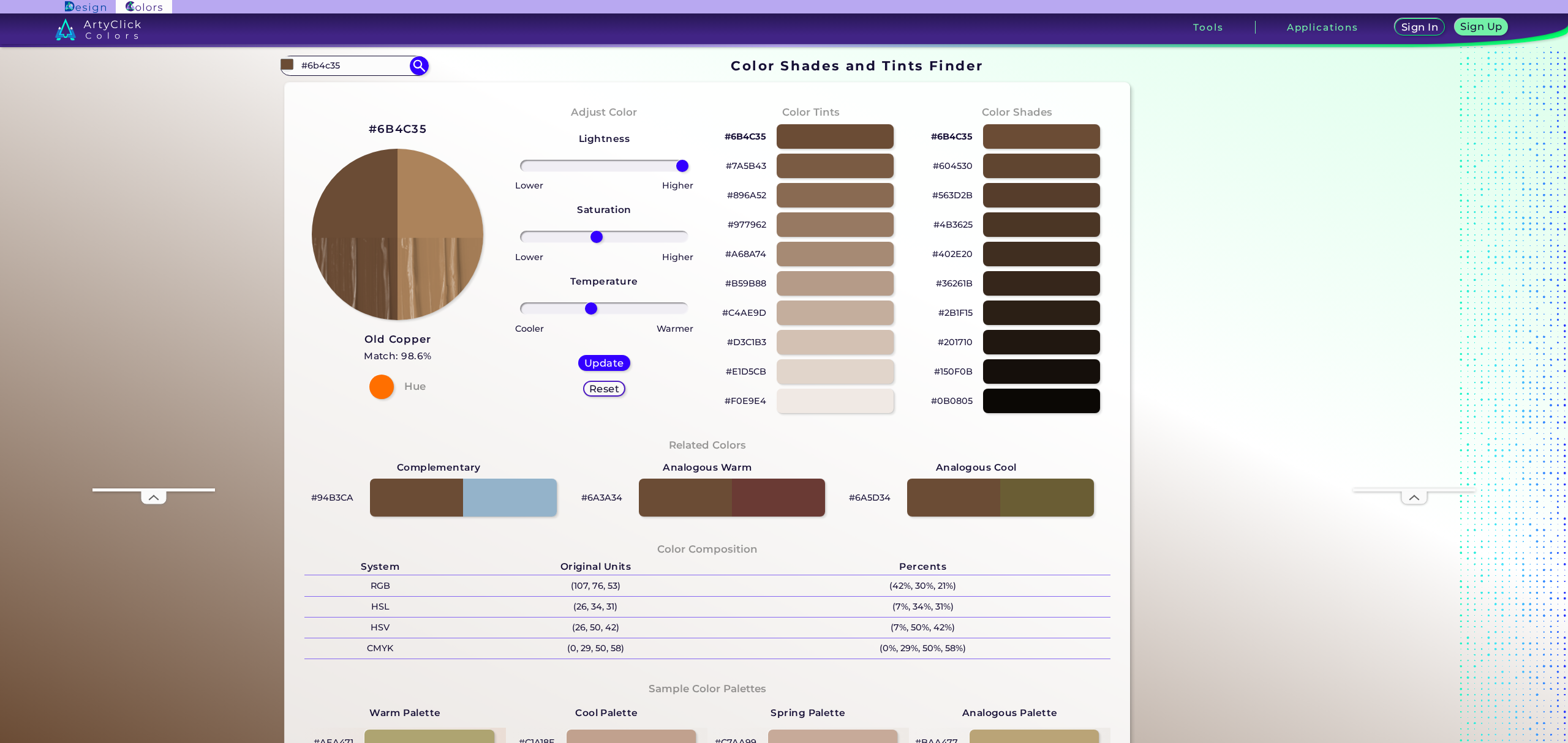
type input "-17"
click at [588, 315] on input "range" at bounding box center [604, 309] width 168 height 12
click at [613, 366] on h5 "Update" at bounding box center [604, 363] width 35 height 9
type input "#ac835b"
type input "0"
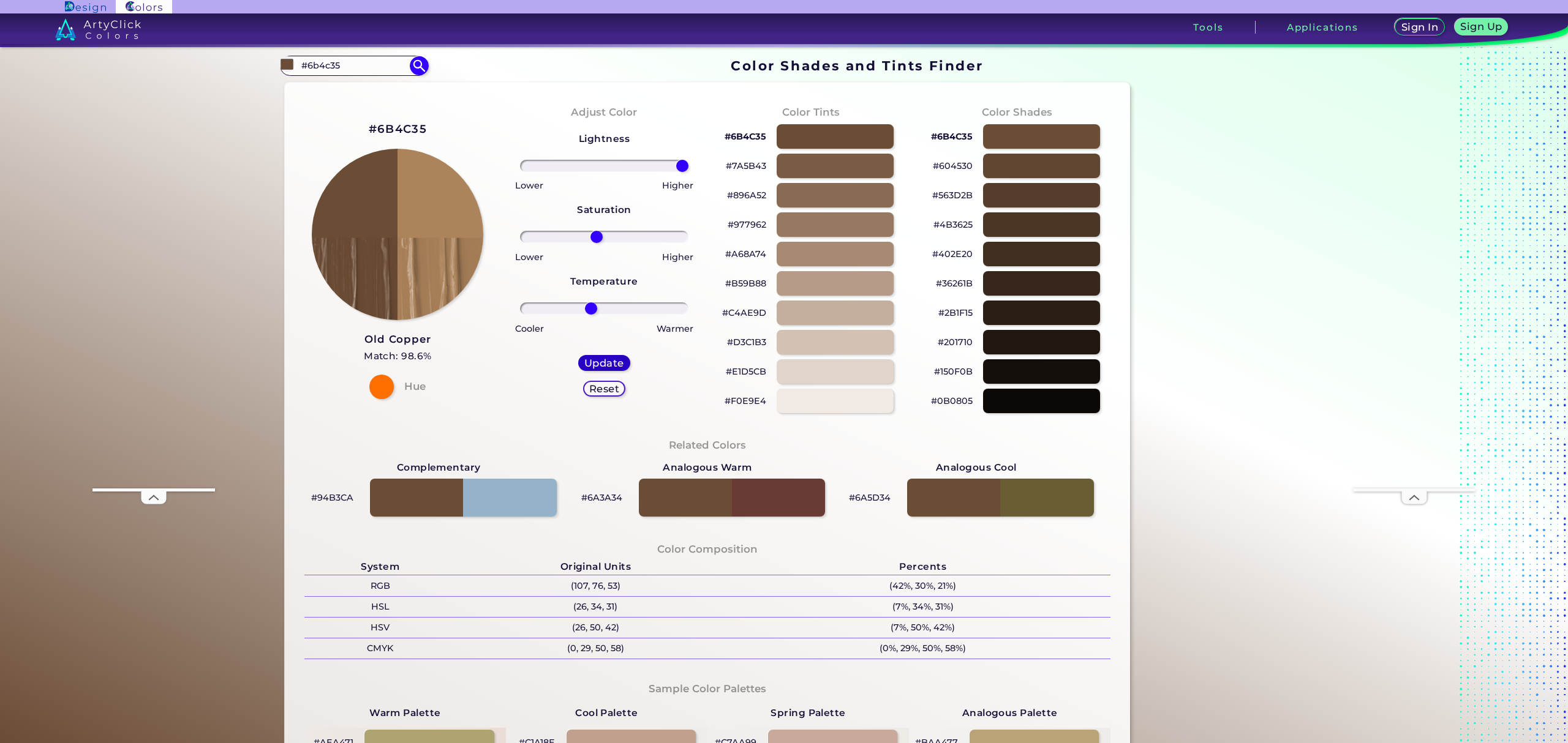
type input "0"
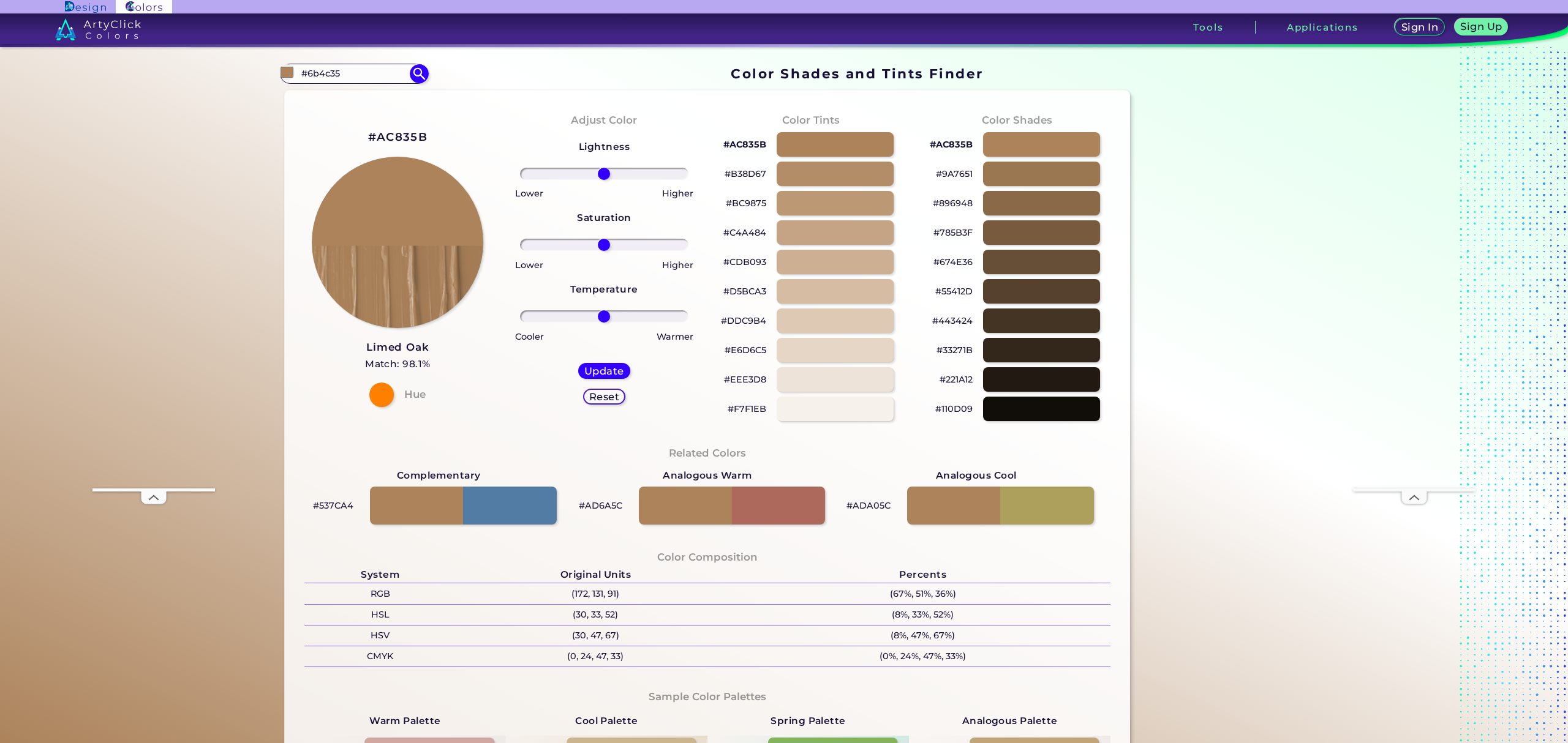
click at [401, 139] on h2 "#AC835B" at bounding box center [398, 137] width 59 height 16
click at [357, 77] on input "#6b4c35" at bounding box center [354, 74] width 114 height 17
type input "snickerdoodle"
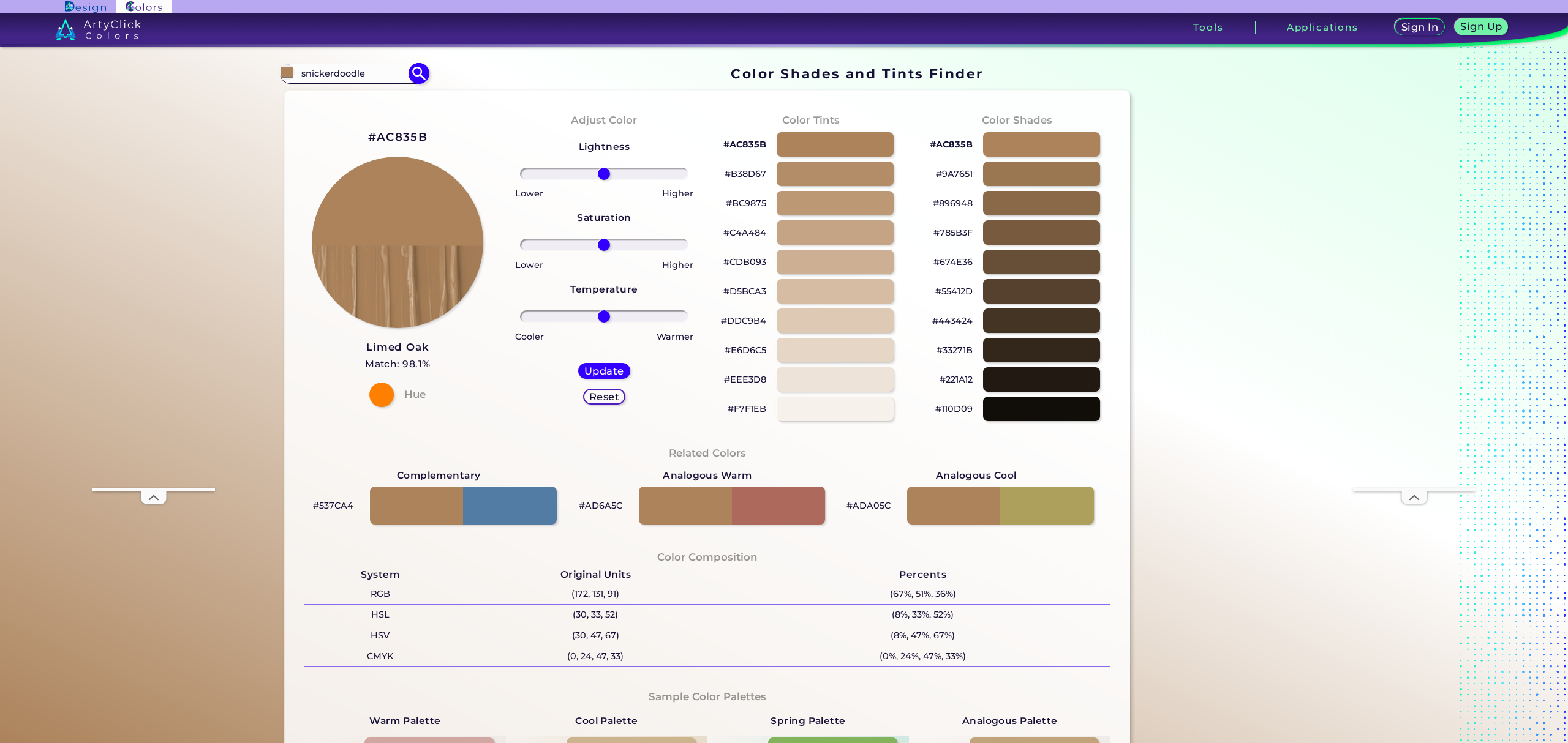
type input "#000000"
type input "cinnamon"
type input "#000000"
click at [331, 72] on input "cinnamon" at bounding box center [354, 74] width 114 height 17
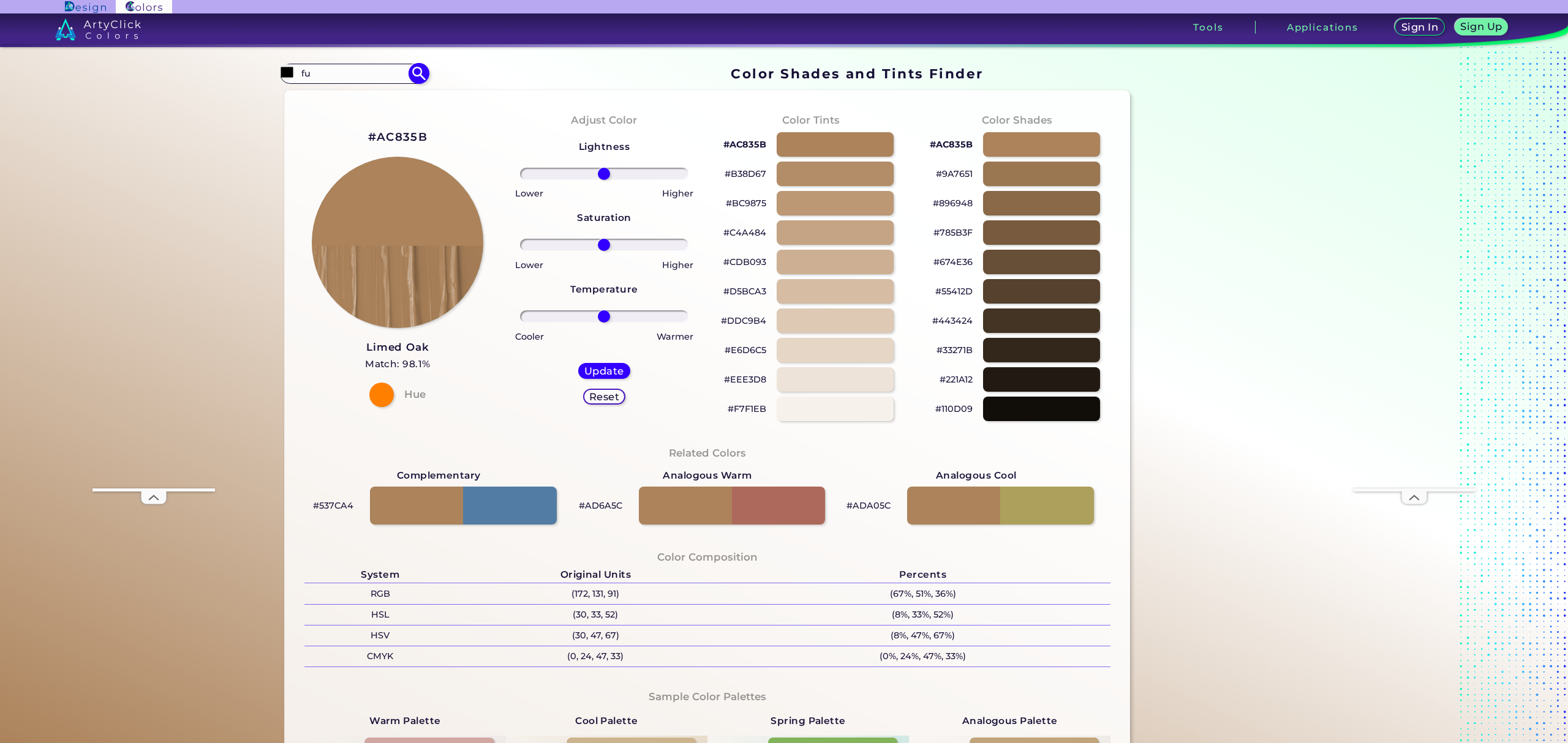
type input "f"
type input "choc"
click at [359, 141] on p "Milk Chocolate ◉" at bounding box center [339, 140] width 78 height 22
type input "#7f4e1e"
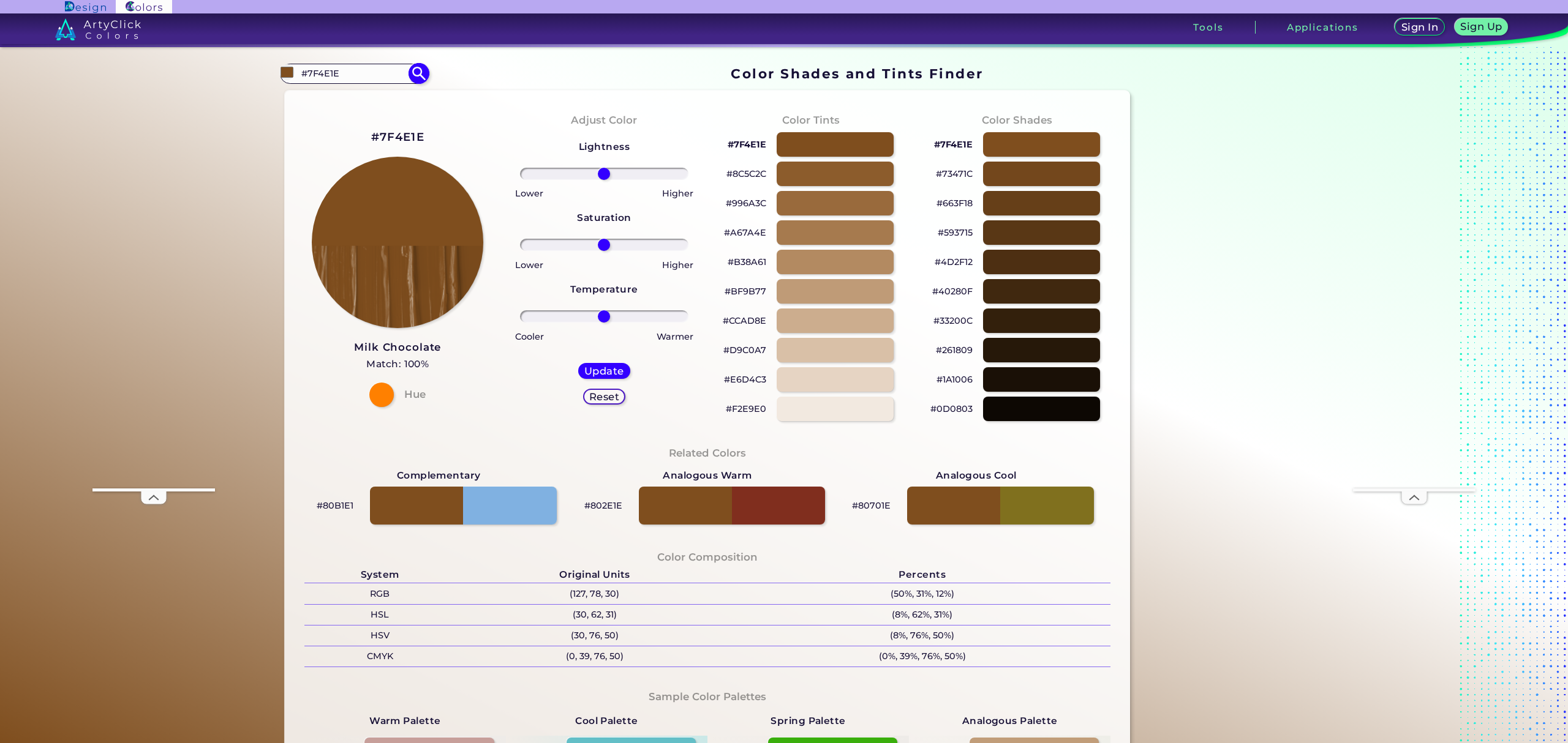
click at [329, 76] on input "#7F4E1E" at bounding box center [354, 74] width 114 height 17
click at [332, 76] on input "#7F4E1E" at bounding box center [354, 74] width 114 height 17
click at [332, 75] on input "#7F4E1E" at bounding box center [354, 74] width 114 height 17
click at [371, 70] on input "#chocolate" at bounding box center [354, 74] width 114 height 17
click at [370, 70] on input "#chocolate" at bounding box center [354, 74] width 114 height 17
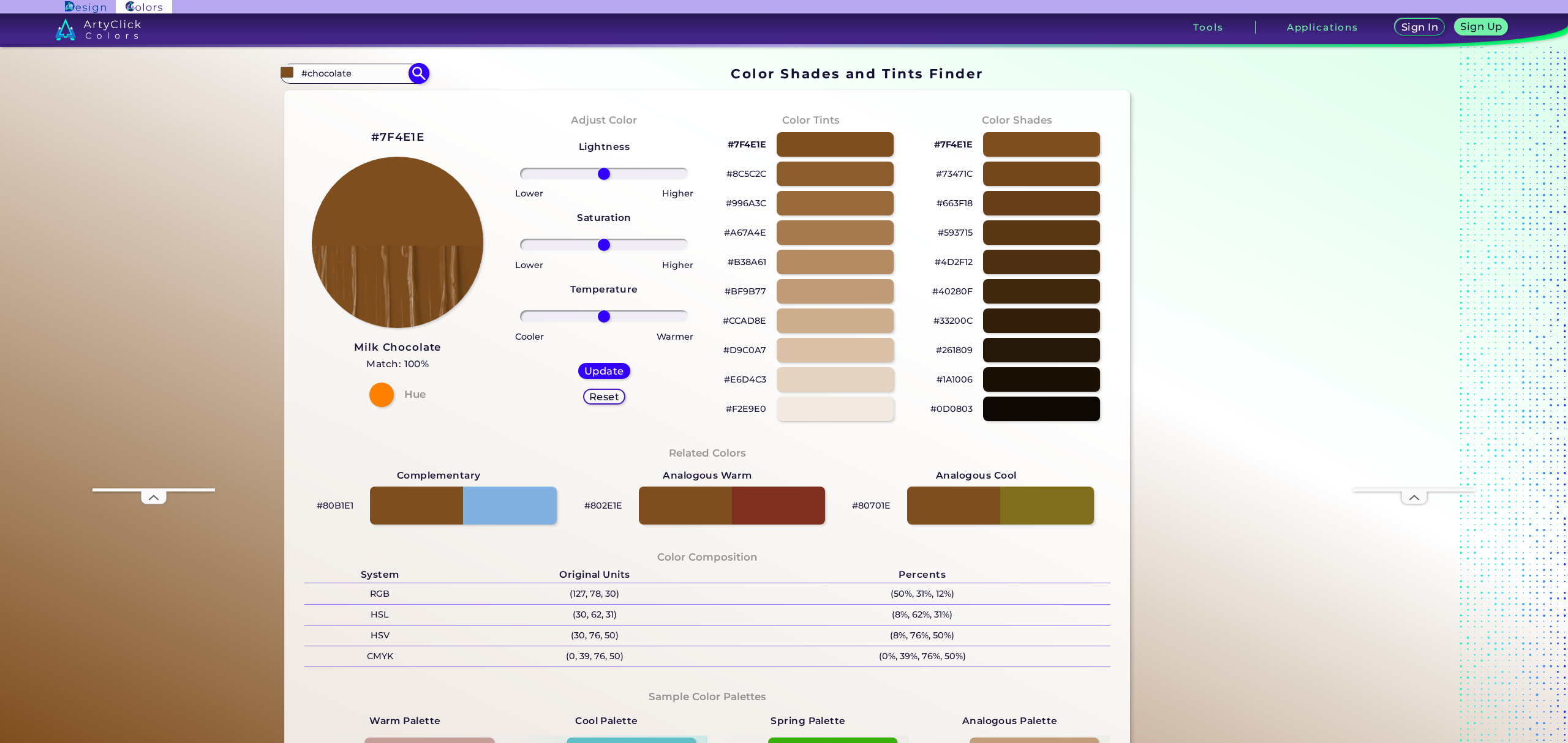
click at [371, 69] on input "#chocolate" at bounding box center [354, 74] width 114 height 17
type input "choco"
click at [335, 97] on p "Chocolate ◉" at bounding box center [329, 95] width 58 height 22
type input "#370202"
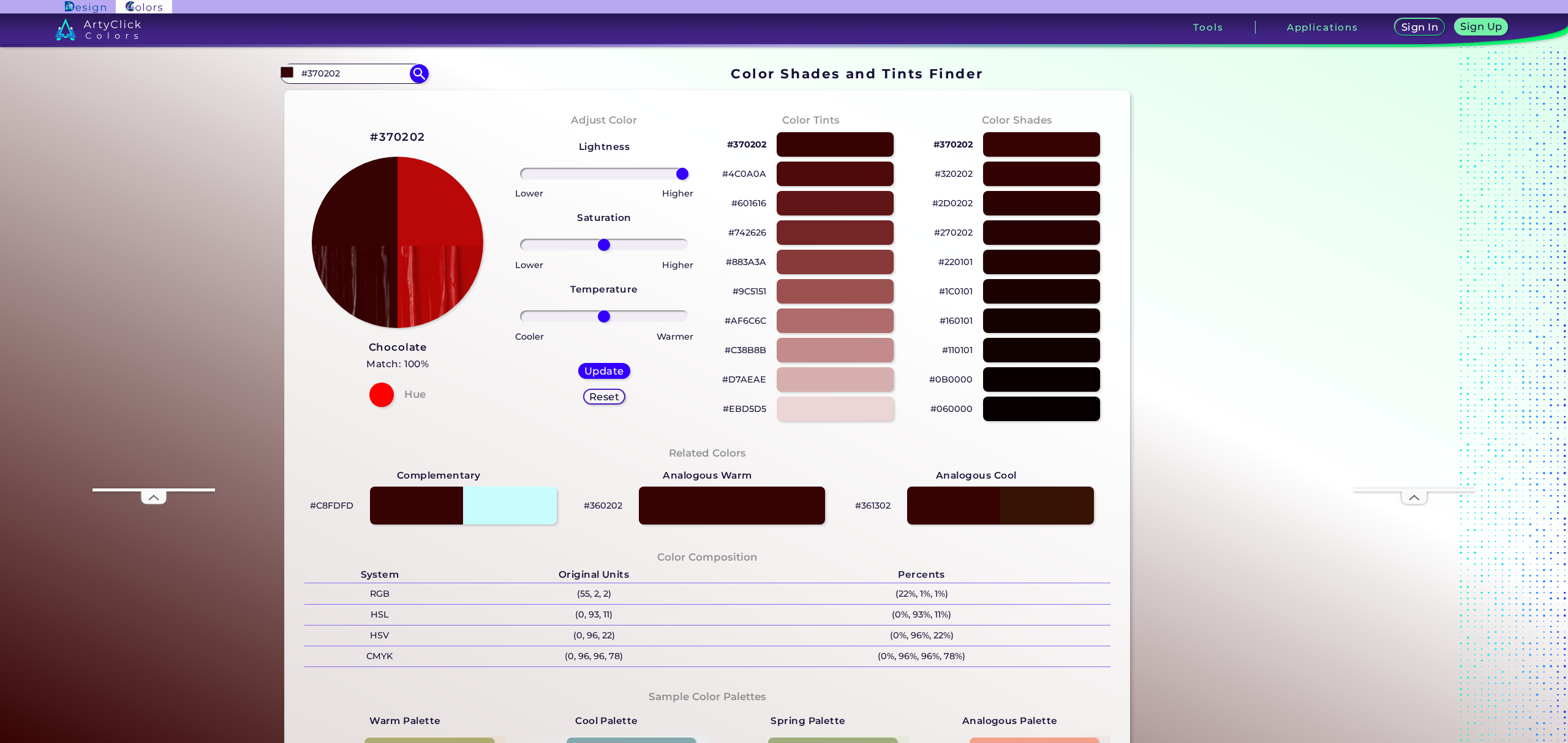
type input "100"
drag, startPoint x: 604, startPoint y: 172, endPoint x: 723, endPoint y: 172, distance: 119.0
click at [723, 172] on div "#370202 Chocolate Match: 100% Hue Adjust Color Lightness Saturation Temperature…" at bounding box center [707, 514] width 845 height 847
type input "-52"
drag, startPoint x: 599, startPoint y: 314, endPoint x: 563, endPoint y: 301, distance: 38.3
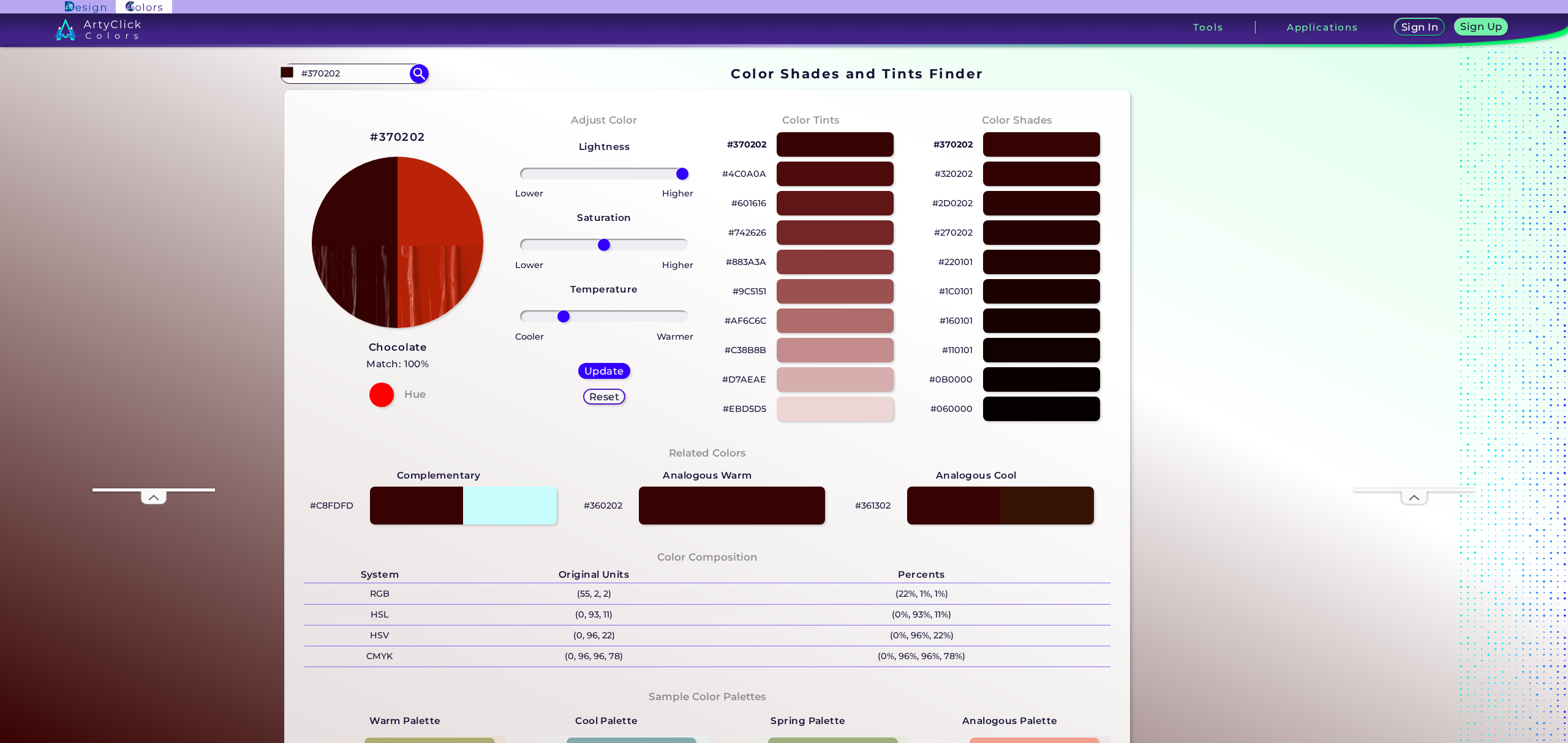
click at [561, 303] on div "Lightness Saturation Temperature Lower Higher Lower Higher Cooler Warmer Update…" at bounding box center [604, 276] width 187 height 294
drag, startPoint x: 679, startPoint y: 176, endPoint x: 629, endPoint y: 181, distance: 50.2
type input "36"
click at [629, 180] on input "range" at bounding box center [604, 174] width 168 height 12
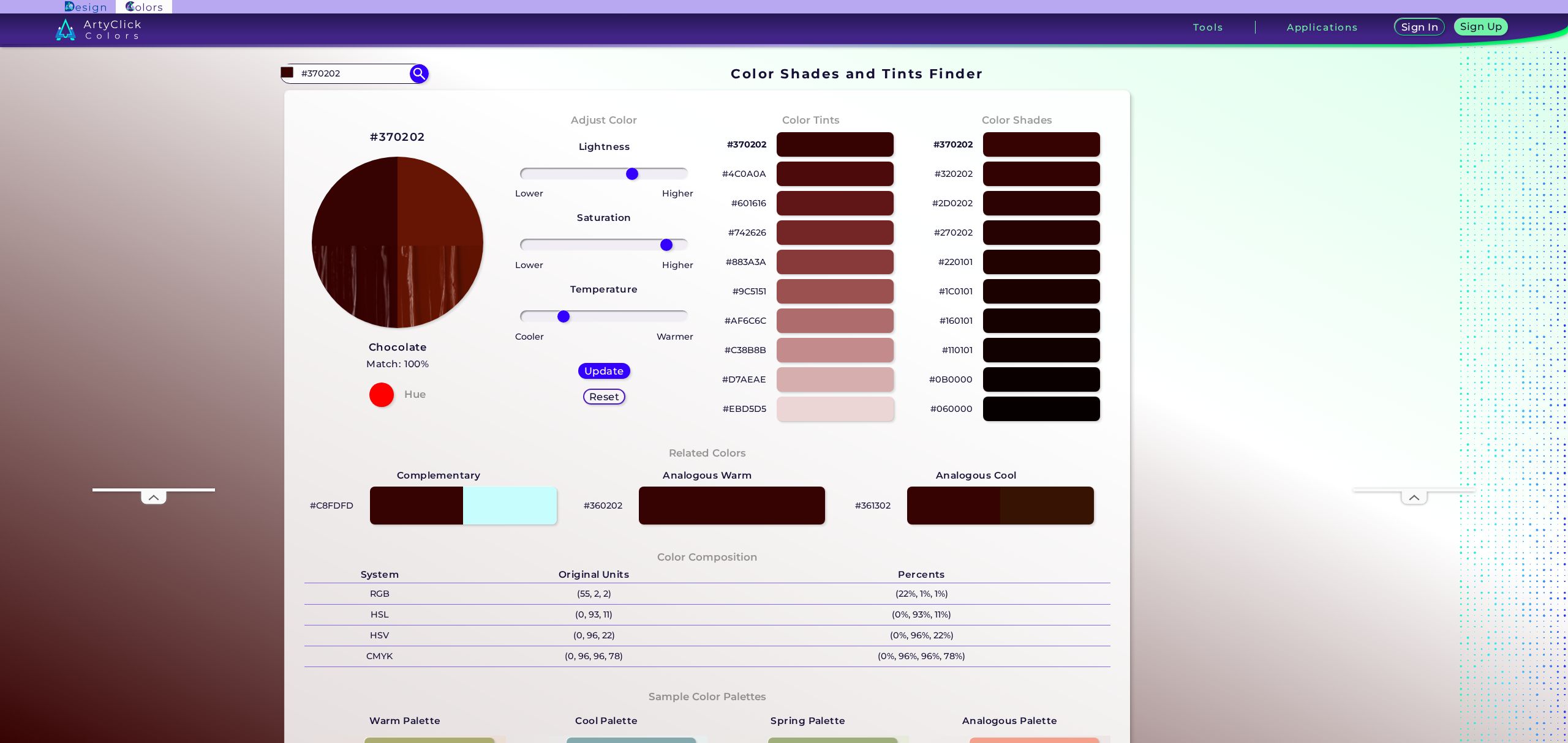
drag, startPoint x: 602, startPoint y: 242, endPoint x: 657, endPoint y: 251, distance: 55.7
type input "80"
click at [663, 239] on input "range" at bounding box center [604, 245] width 168 height 12
click at [602, 373] on h5 "Update" at bounding box center [604, 372] width 36 height 9
type input "#661403"
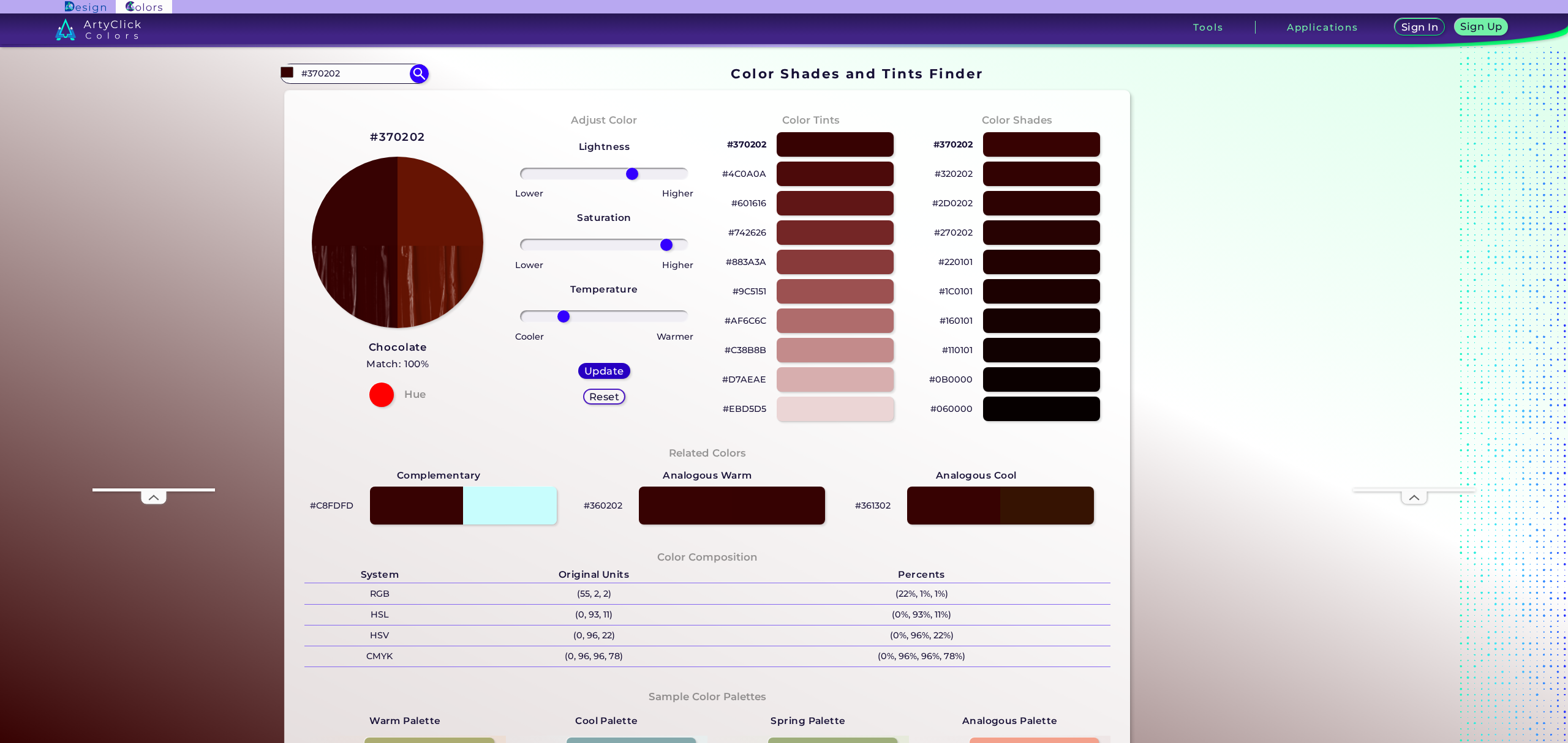
type input "0"
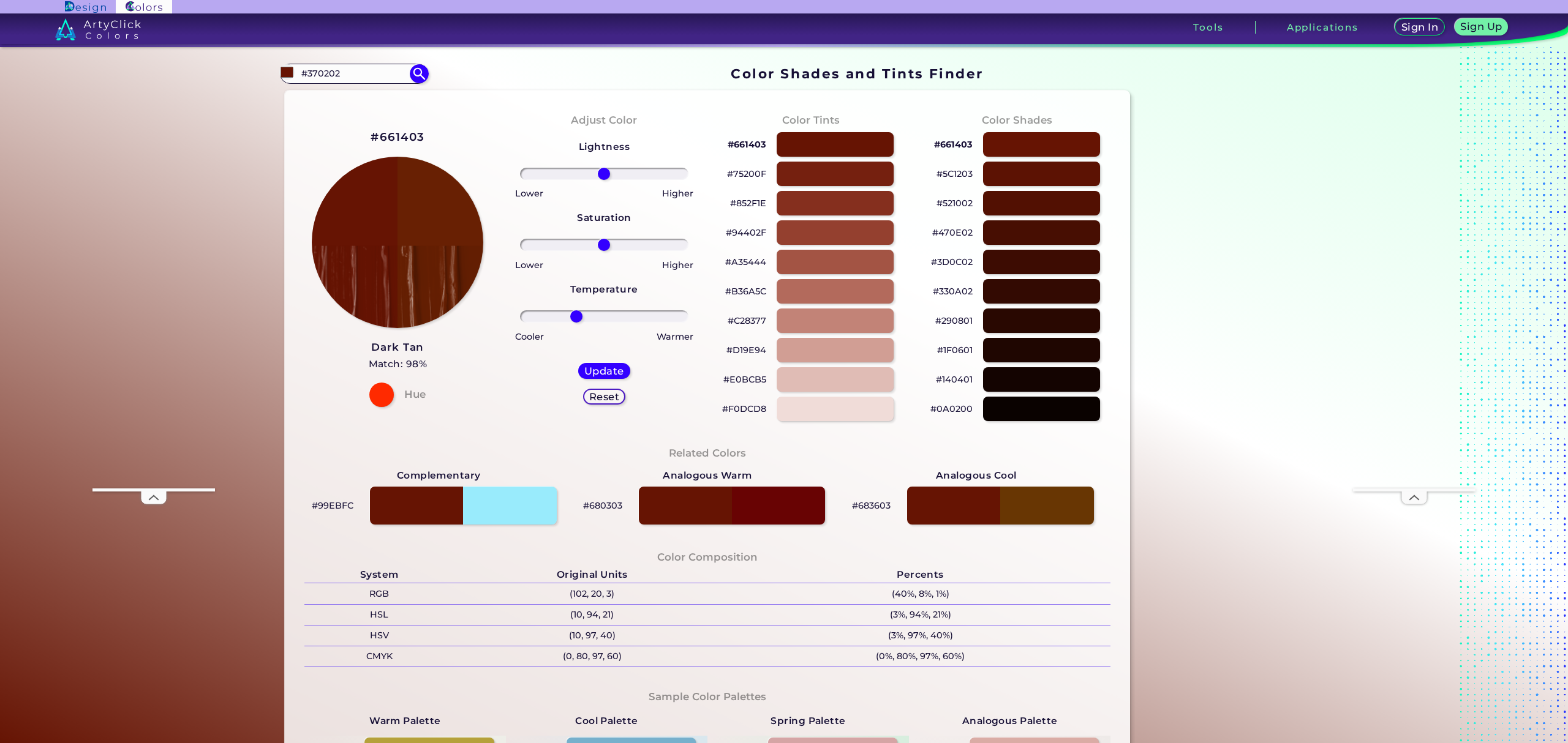
drag, startPoint x: 592, startPoint y: 318, endPoint x: 573, endPoint y: 320, distance: 19.1
type input "-36"
click at [573, 320] on input "range" at bounding box center [604, 316] width 168 height 12
type input "-5"
drag, startPoint x: 604, startPoint y: 240, endPoint x: 596, endPoint y: 240, distance: 8.0
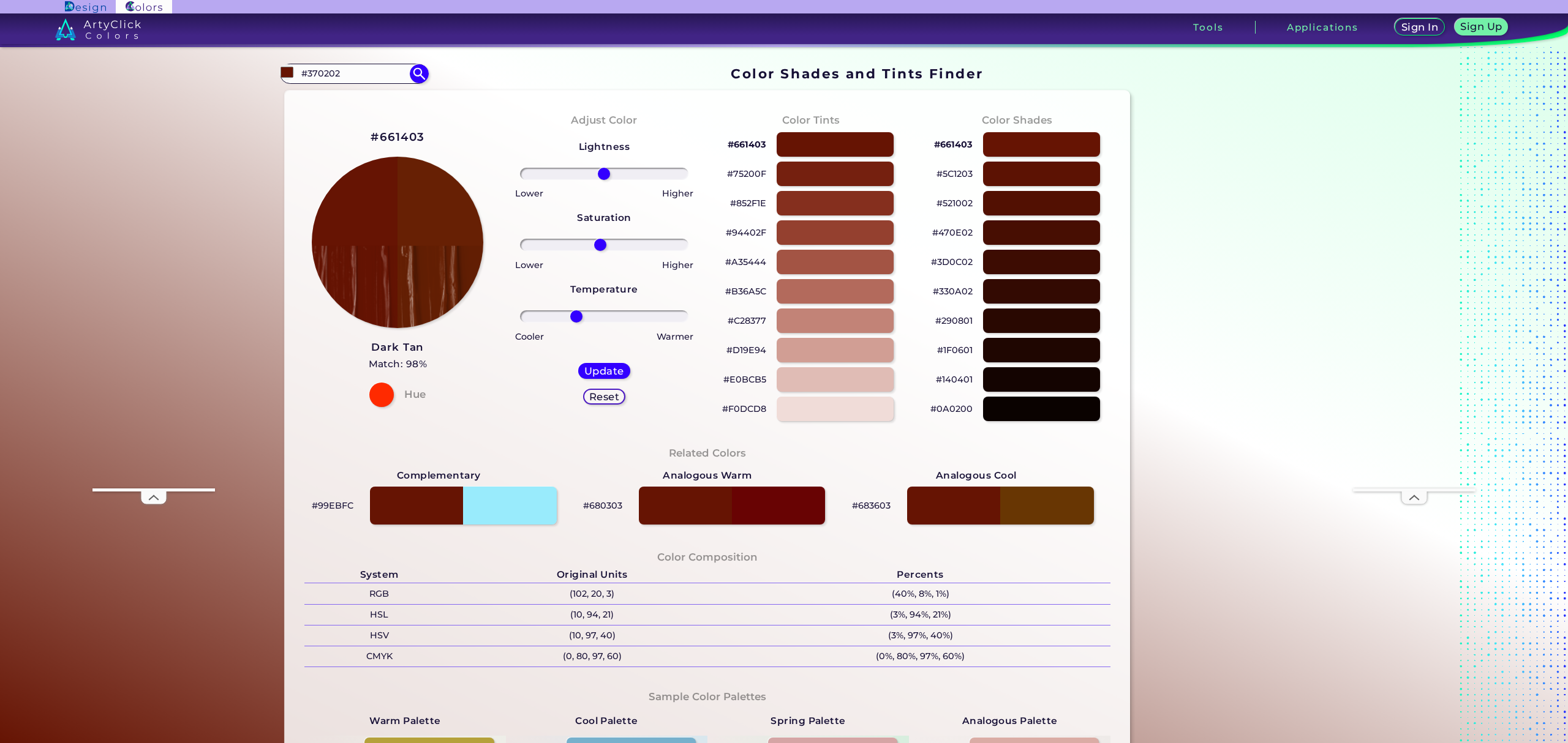
click at [597, 242] on input "range" at bounding box center [604, 245] width 168 height 12
type input "0"
click at [601, 177] on input "range" at bounding box center [604, 174] width 168 height 12
click at [616, 372] on h5 "Update" at bounding box center [604, 372] width 36 height 9
type input "#672004"
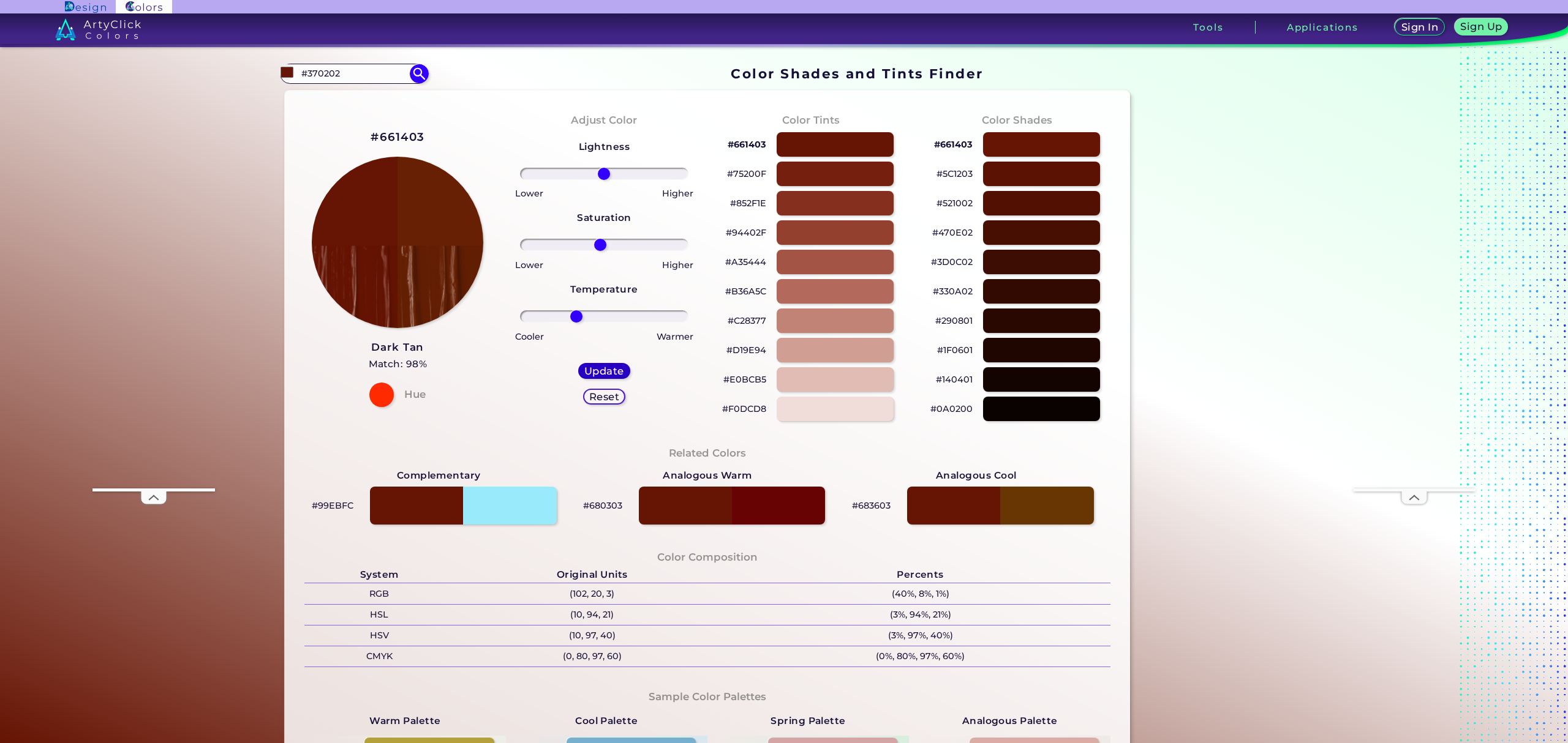
type input "0"
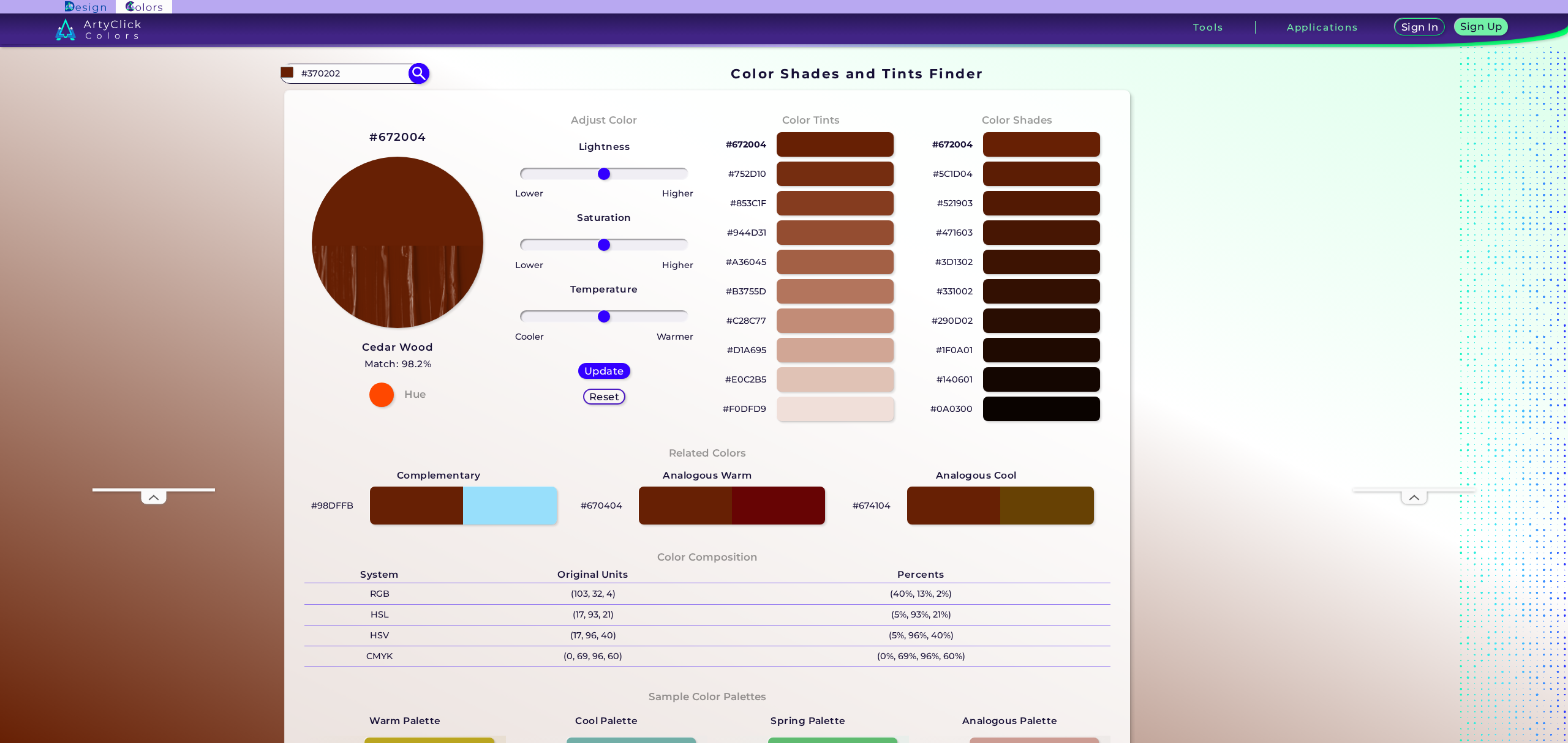
click at [349, 75] on input "#370202" at bounding box center [354, 74] width 114 height 17
click at [349, 75] on input "#370202" at bounding box center [354, 74] width 114 height 17
paste input "#864f49"
type input "##864f49"
type input "#000000"
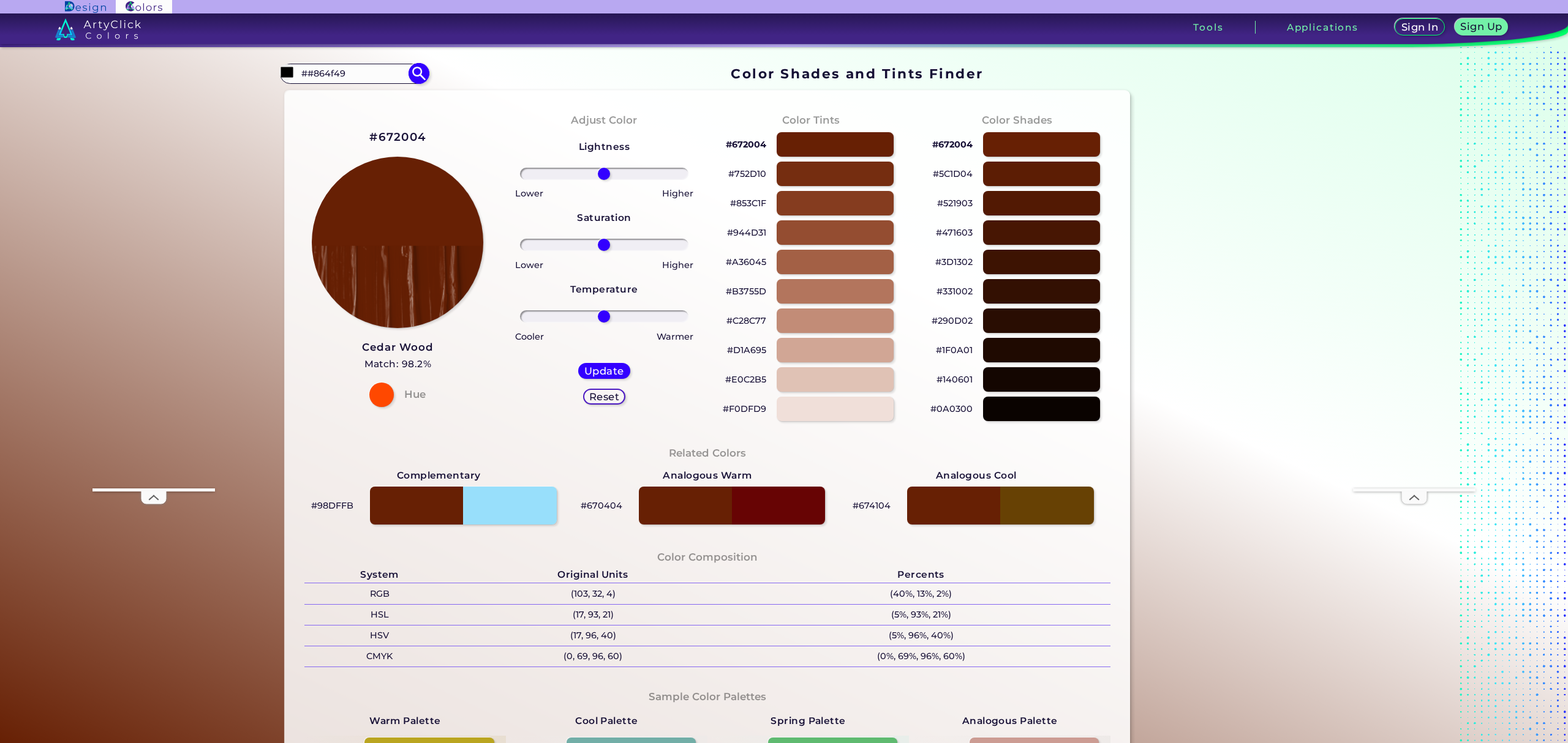
click at [309, 71] on input "##864f49" at bounding box center [354, 74] width 114 height 17
type input "#864f49"
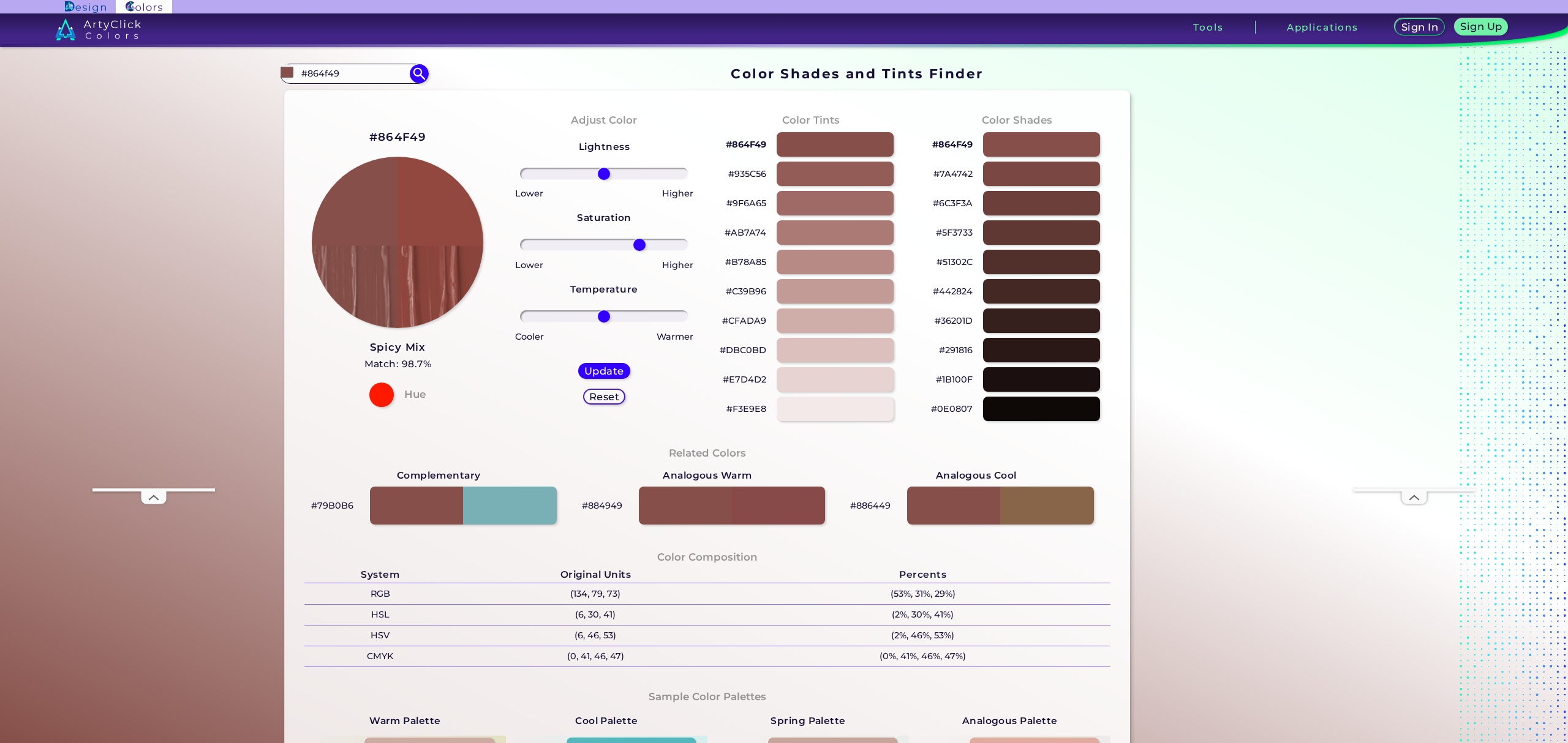
type input "45"
drag, startPoint x: 605, startPoint y: 247, endPoint x: 640, endPoint y: 247, distance: 35.0
click at [635, 249] on input "range" at bounding box center [604, 245] width 168 height 12
type input "25"
drag, startPoint x: 614, startPoint y: 318, endPoint x: 618, endPoint y: 303, distance: 15.5
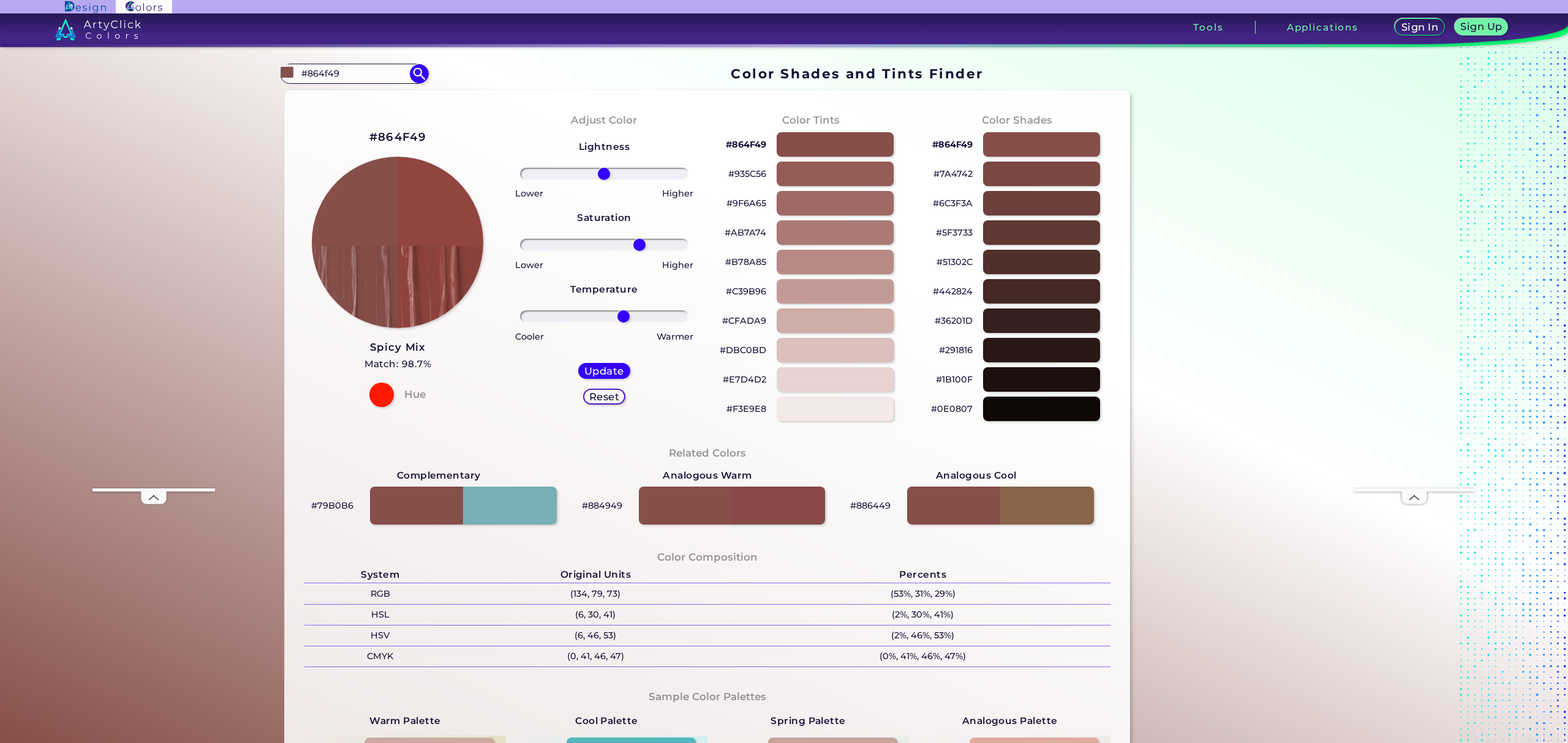
click at [620, 312] on input "range" at bounding box center [604, 316] width 168 height 12
type input "-33"
drag, startPoint x: 600, startPoint y: 172, endPoint x: 575, endPoint y: 174, distance: 25.1
click at [575, 174] on input "range" at bounding box center [604, 174] width 168 height 12
drag, startPoint x: 636, startPoint y: 244, endPoint x: 624, endPoint y: 248, distance: 12.6
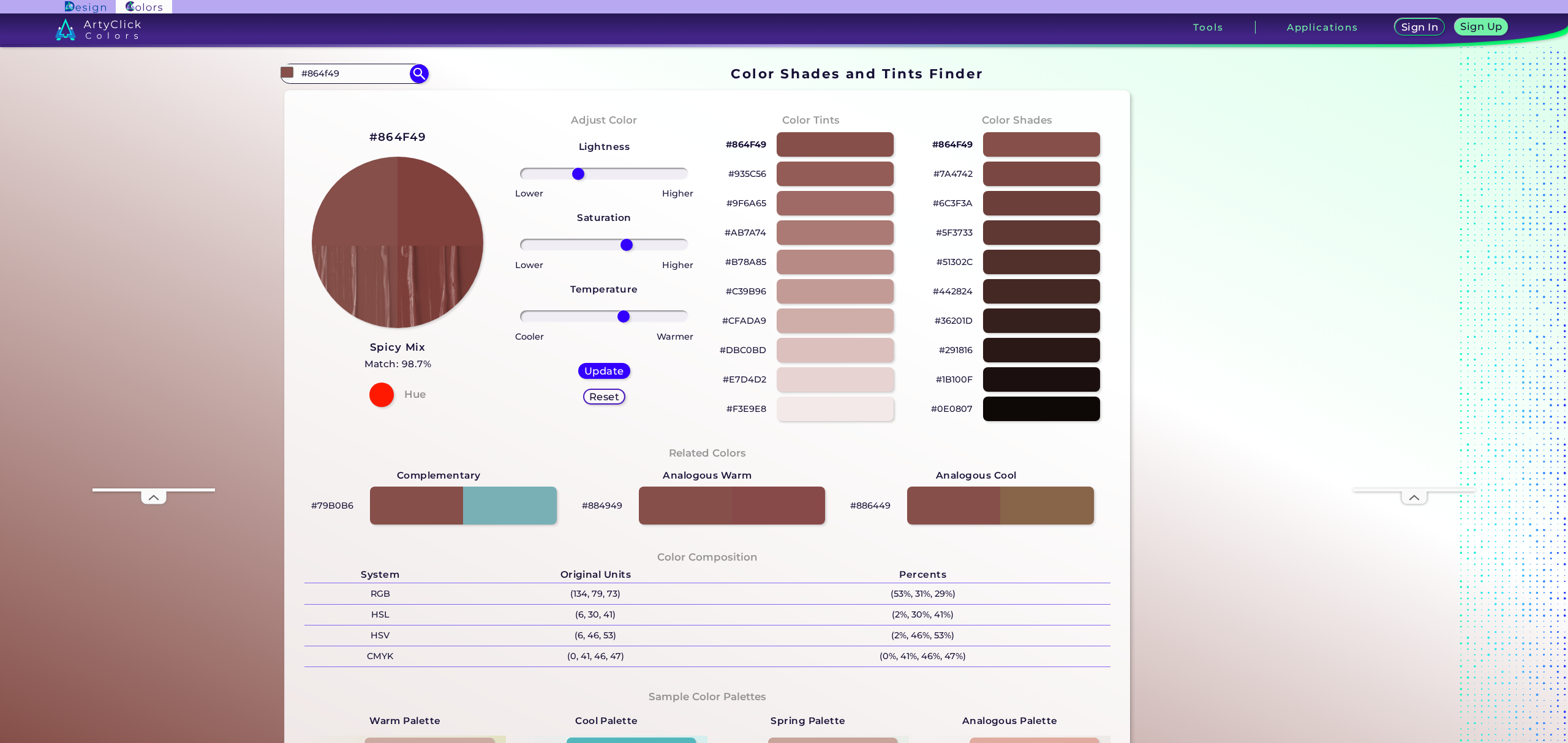
type input "29"
click at [624, 248] on input "range" at bounding box center [604, 245] width 168 height 12
type input "-13"
drag, startPoint x: 621, startPoint y: 317, endPoint x: 591, endPoint y: 320, distance: 30.1
click at [591, 320] on input "range" at bounding box center [604, 316] width 168 height 12
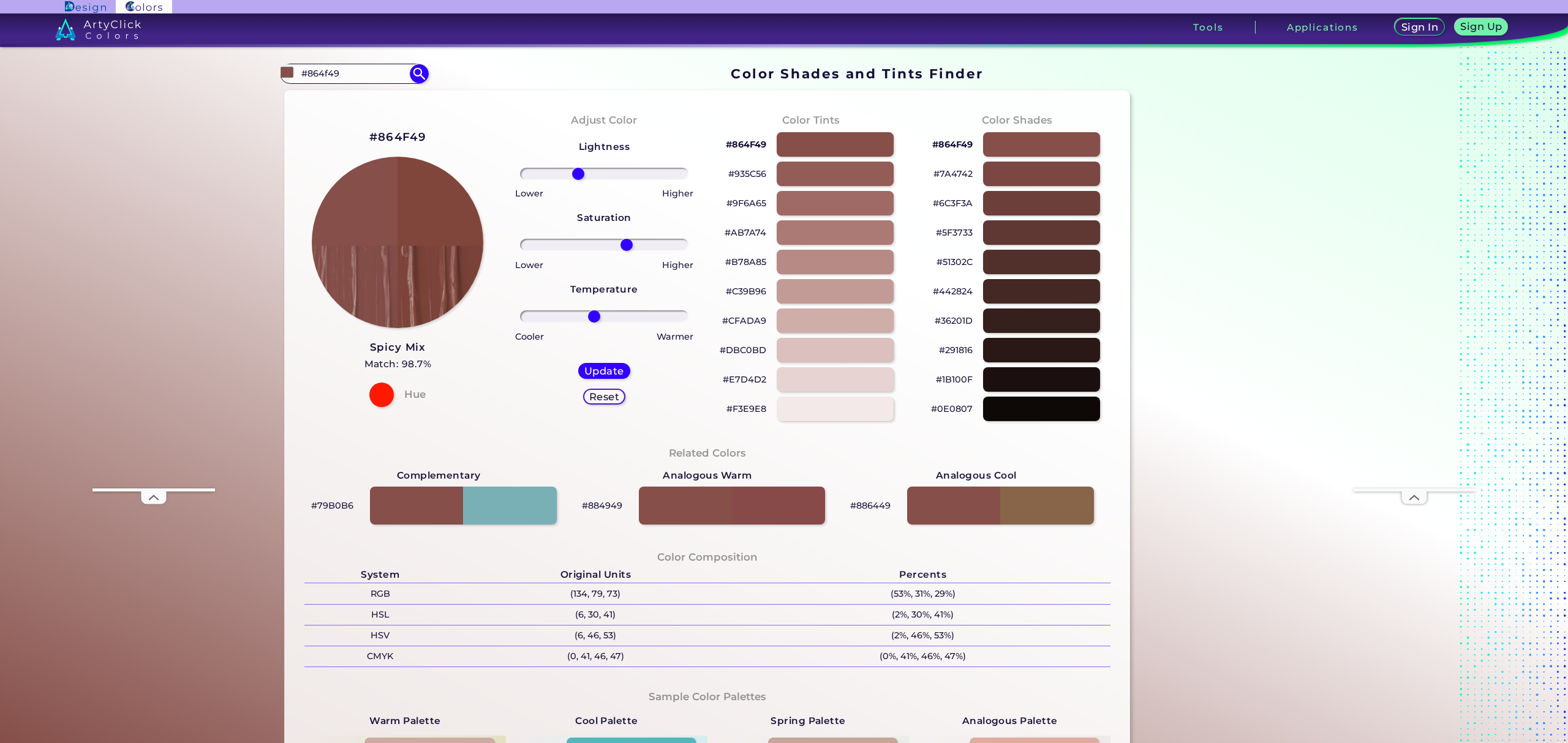
click at [608, 380] on div "Update Reset" at bounding box center [604, 384] width 71 height 61
click at [606, 372] on h5 "Update" at bounding box center [604, 372] width 35 height 9
type input "#80463c"
type input "0"
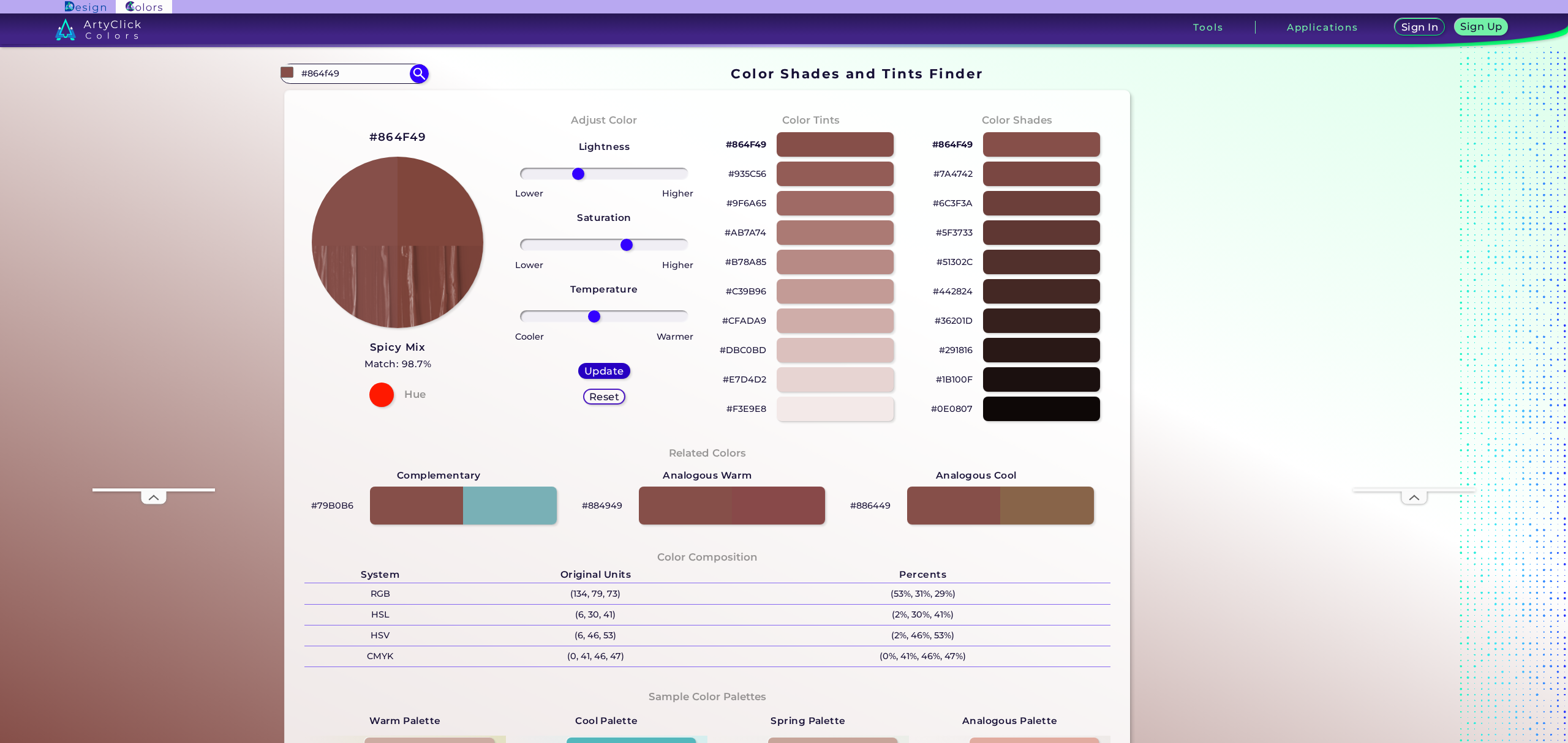
type input "0"
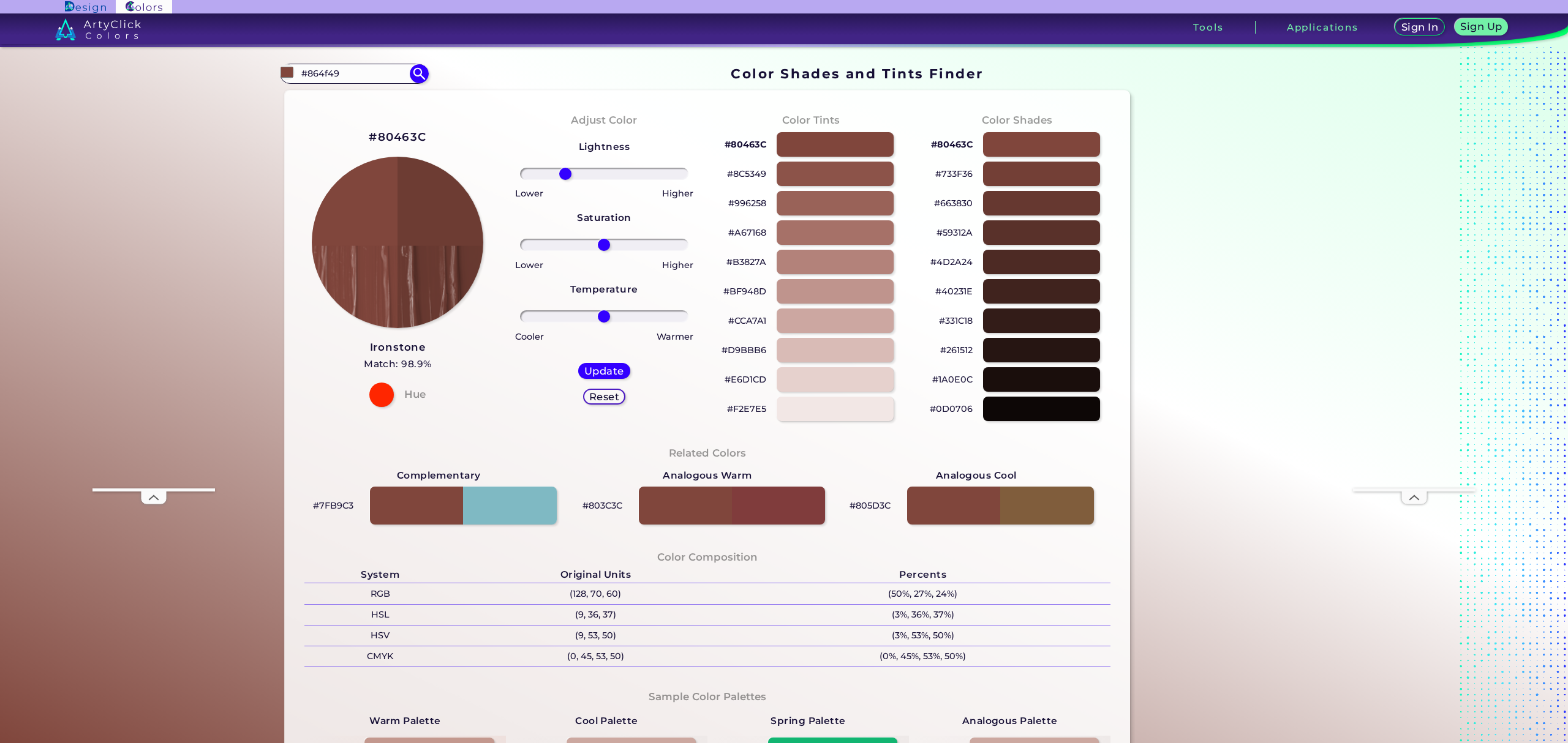
drag, startPoint x: 598, startPoint y: 174, endPoint x: 562, endPoint y: 183, distance: 37.1
type input "-50"
click at [562, 180] on input "range" at bounding box center [604, 174] width 168 height 12
click at [747, 147] on p "#80463C" at bounding box center [745, 144] width 42 height 15
type input "100"
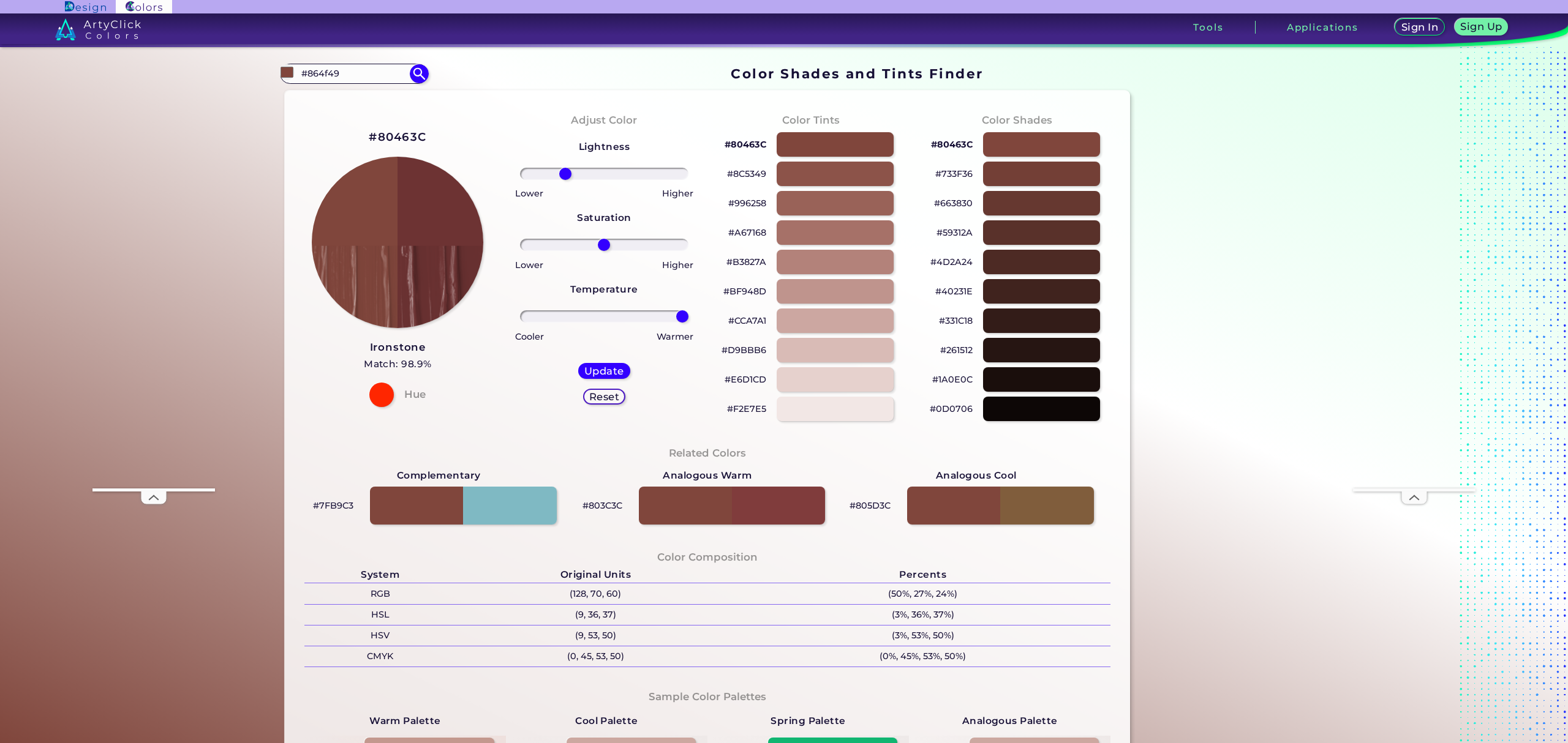
drag, startPoint x: 602, startPoint y: 318, endPoint x: 712, endPoint y: 318, distance: 110.0
click at [714, 316] on div "#80463C Ironstone Match: 98.9% Hue Adjust Color Lightness Saturation Temperatur…" at bounding box center [707, 514] width 845 height 847
click at [739, 142] on p "#80463C" at bounding box center [745, 144] width 42 height 15
